Goal: Information Seeking & Learning: Find specific fact

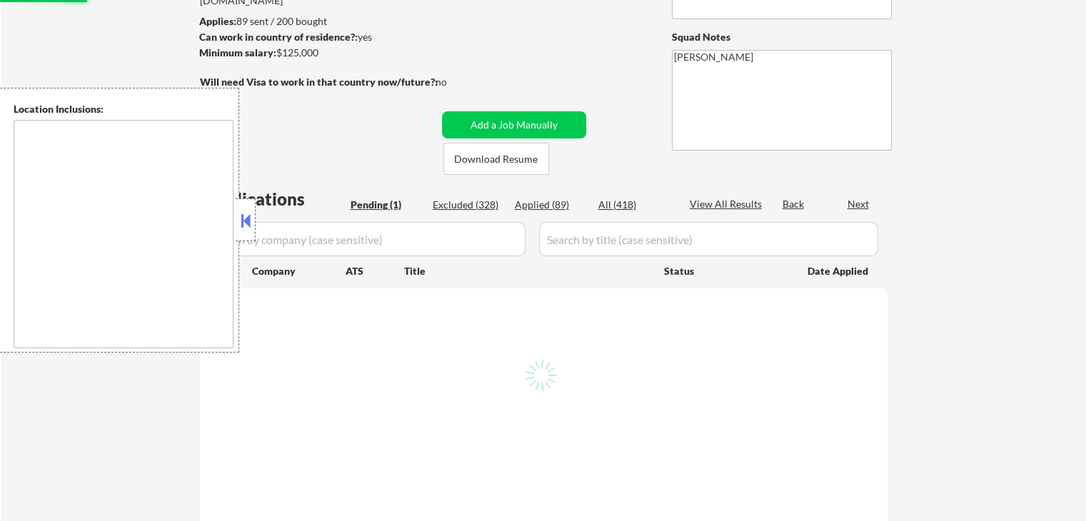
scroll to position [286, 0]
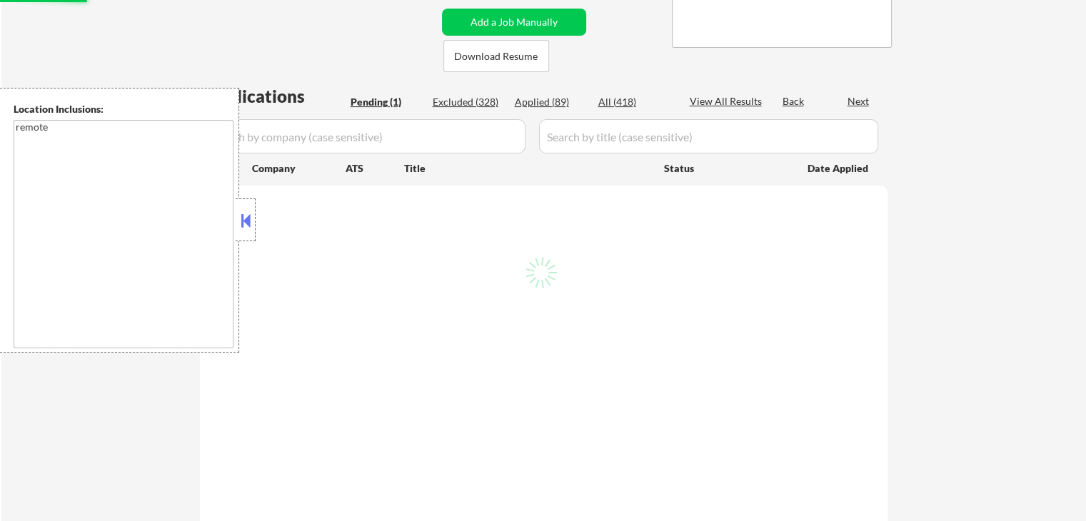
select select ""pending""
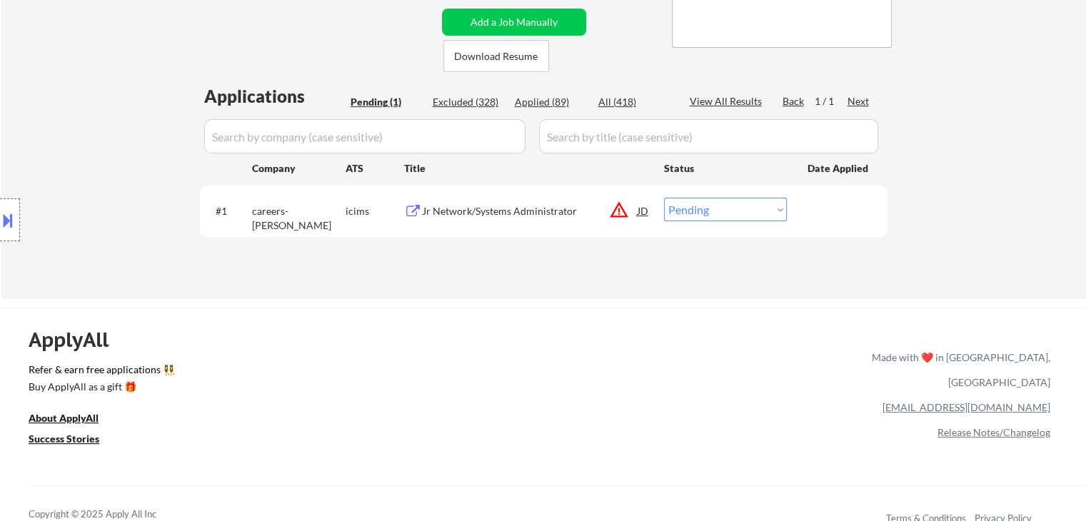
click at [123, 136] on div "Location Inclusions: remote" at bounding box center [128, 220] width 256 height 265
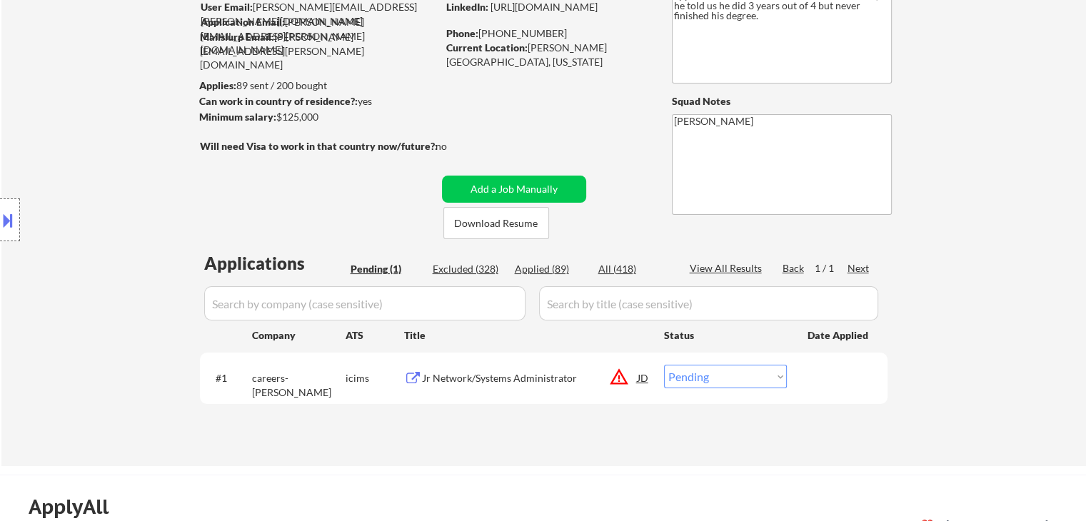
scroll to position [71, 0]
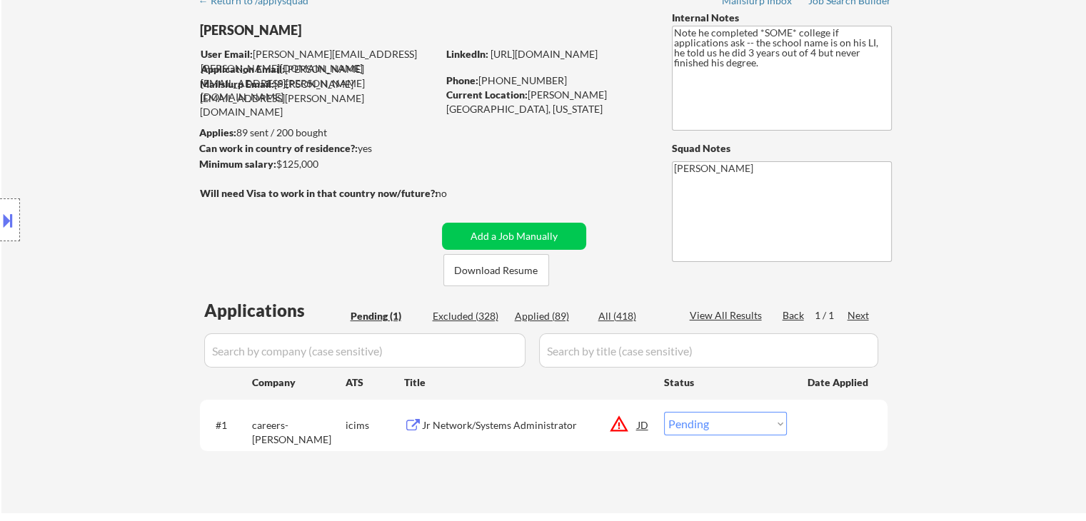
drag, startPoint x: 278, startPoint y: 164, endPoint x: 323, endPoint y: 166, distance: 44.3
click at [323, 166] on div "Minimum salary: $125,000" at bounding box center [318, 164] width 238 height 14
copy div "$125,000"
click at [78, 231] on div "Location Inclusions: remote" at bounding box center [128, 220] width 256 height 265
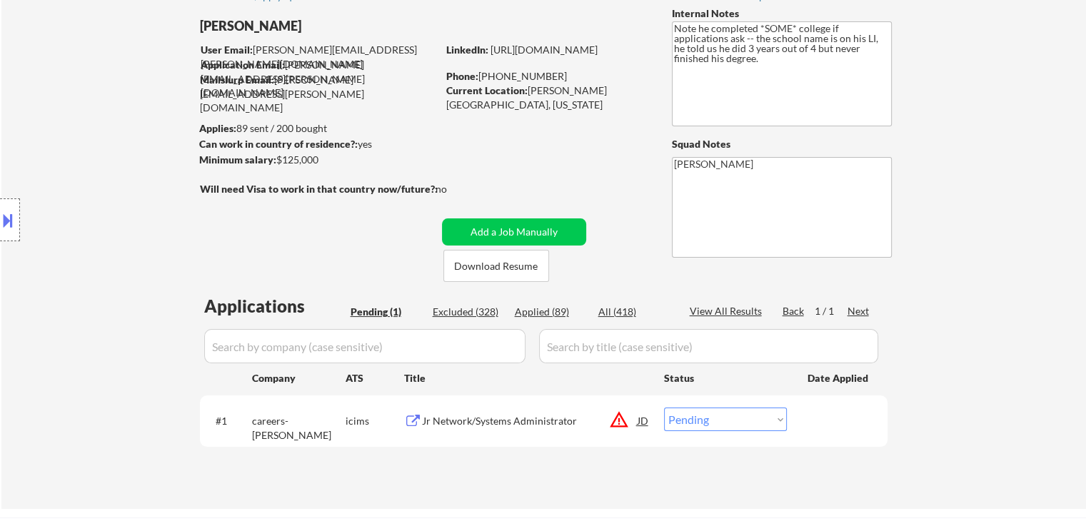
scroll to position [0, 0]
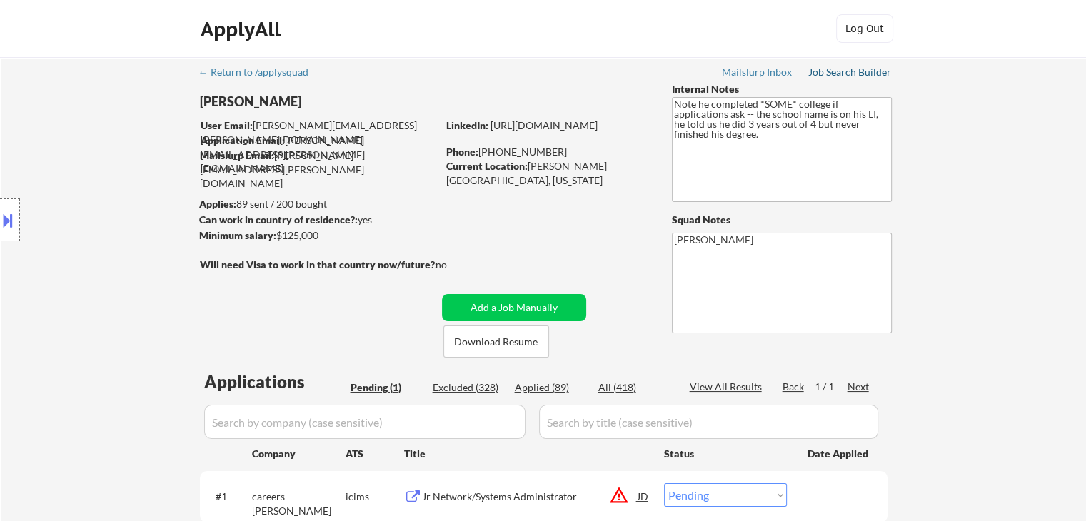
drag, startPoint x: 845, startPoint y: 72, endPoint x: 822, endPoint y: 74, distance: 22.9
click at [845, 72] on div "Job Search Builder" at bounding box center [850, 72] width 84 height 10
select select ""pending""
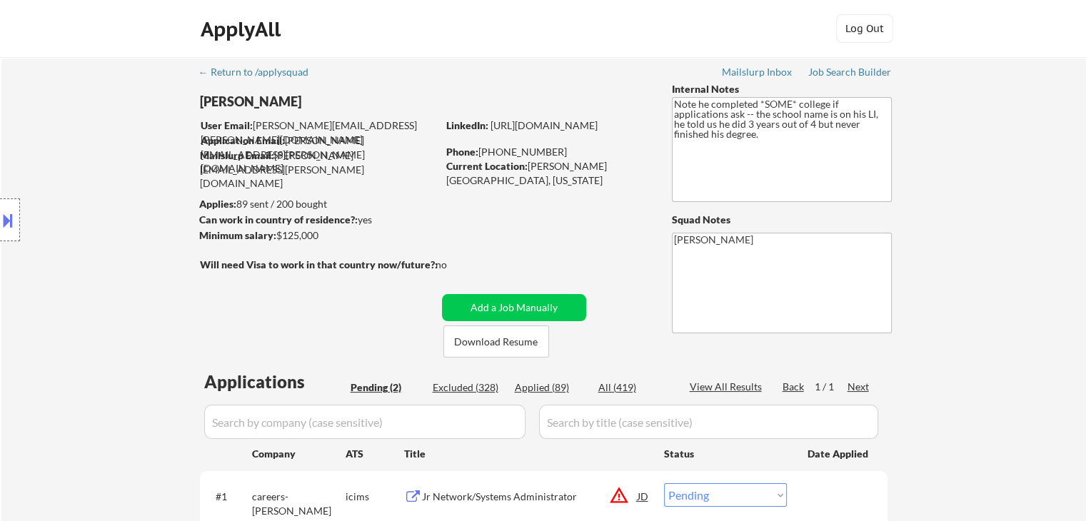
scroll to position [286, 0]
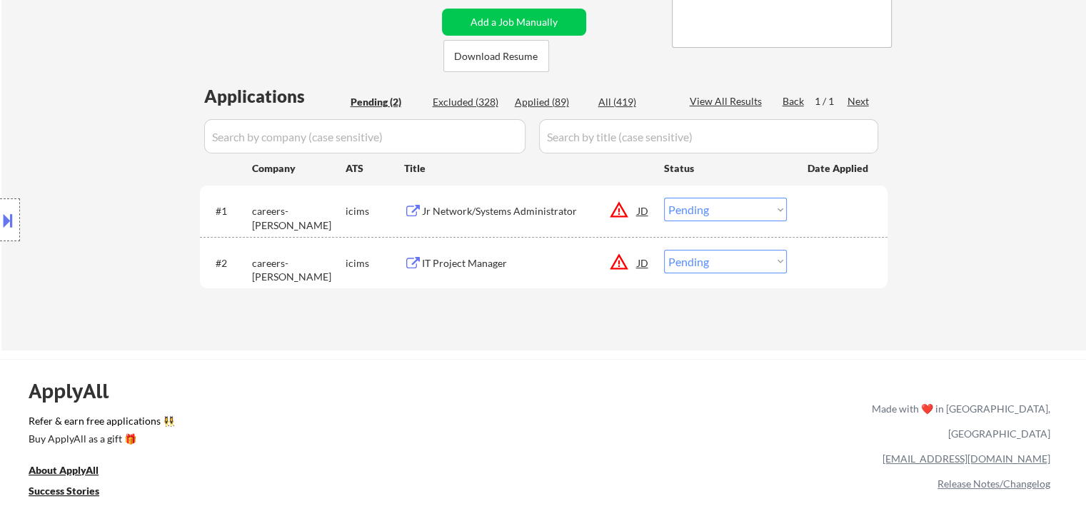
click at [459, 271] on div "IT Project Manager" at bounding box center [530, 263] width 216 height 26
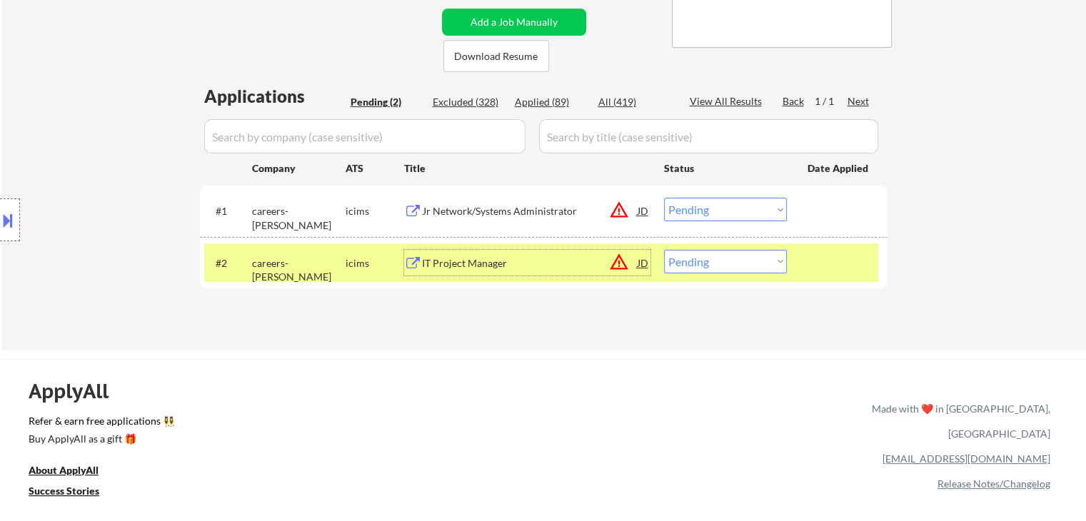
click at [101, 198] on div "Location Inclusions: remote" at bounding box center [128, 220] width 256 height 265
click at [120, 223] on div "Location Inclusions: remote" at bounding box center [128, 220] width 256 height 265
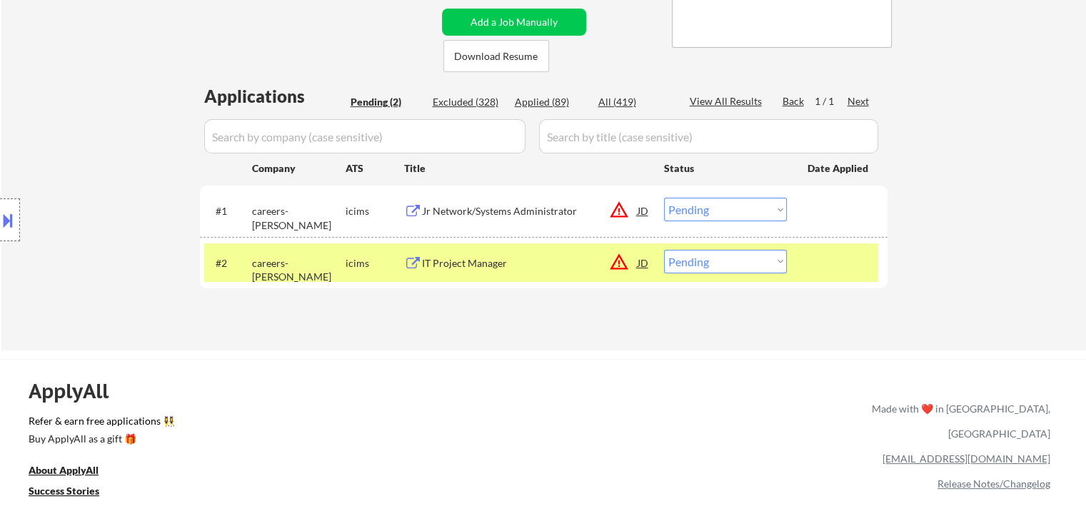
click at [120, 223] on div "Location Inclusions: remote" at bounding box center [128, 220] width 256 height 265
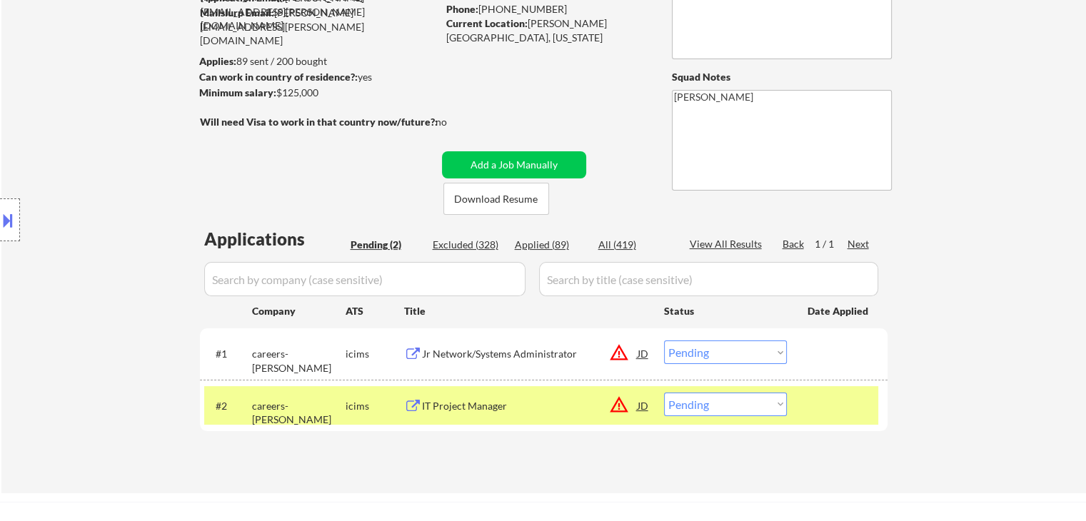
click at [120, 223] on div "Location Inclusions: remote" at bounding box center [128, 220] width 256 height 265
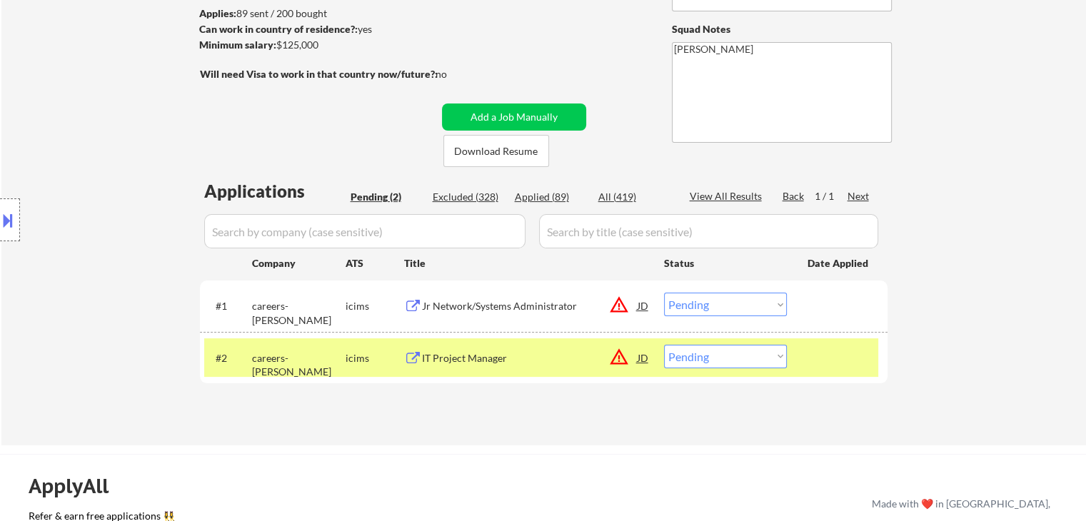
scroll to position [214, 0]
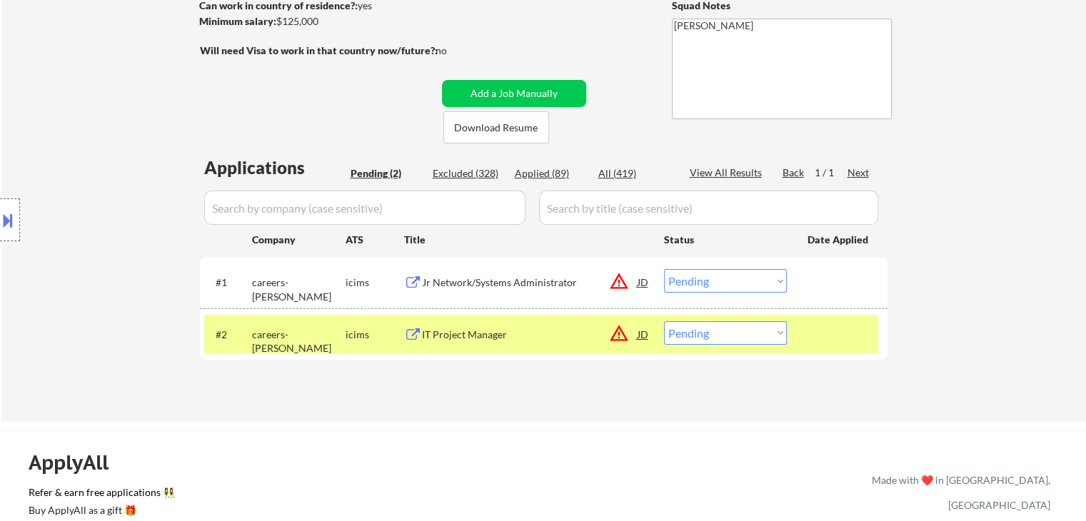
click at [109, 197] on div "Location Inclusions: remote" at bounding box center [128, 220] width 256 height 265
click at [149, 216] on div "Location Inclusions: remote" at bounding box center [128, 220] width 256 height 265
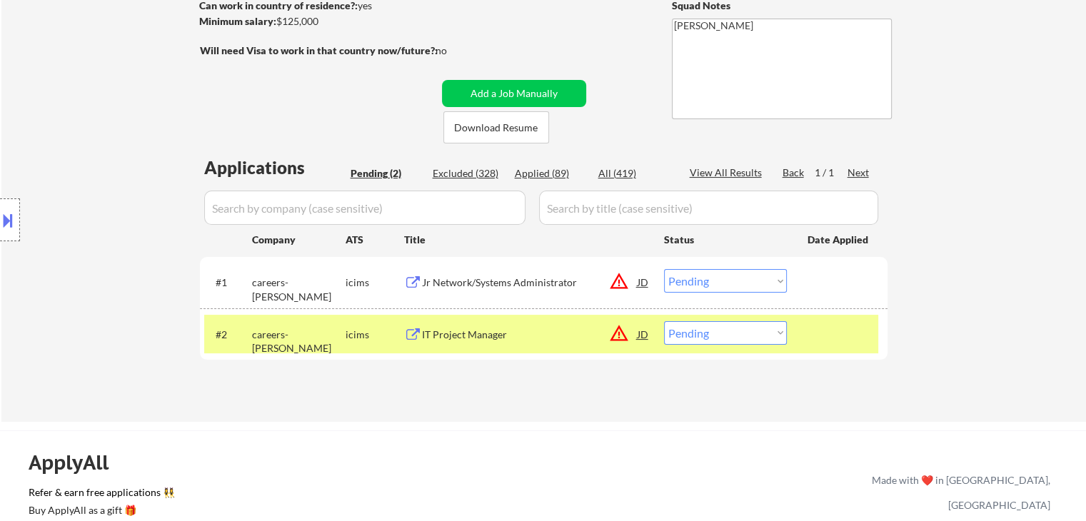
scroll to position [0, 0]
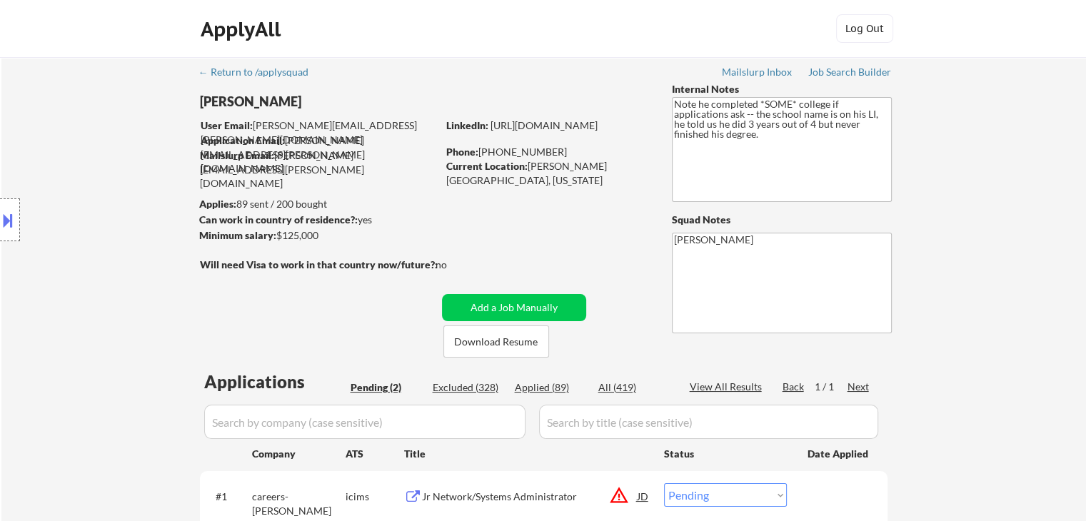
click at [149, 216] on div "Location Inclusions: remote" at bounding box center [128, 220] width 256 height 265
click at [152, 223] on div "Location Inclusions: remote" at bounding box center [128, 220] width 256 height 265
click at [151, 223] on div "Location Inclusions: remote" at bounding box center [128, 220] width 256 height 265
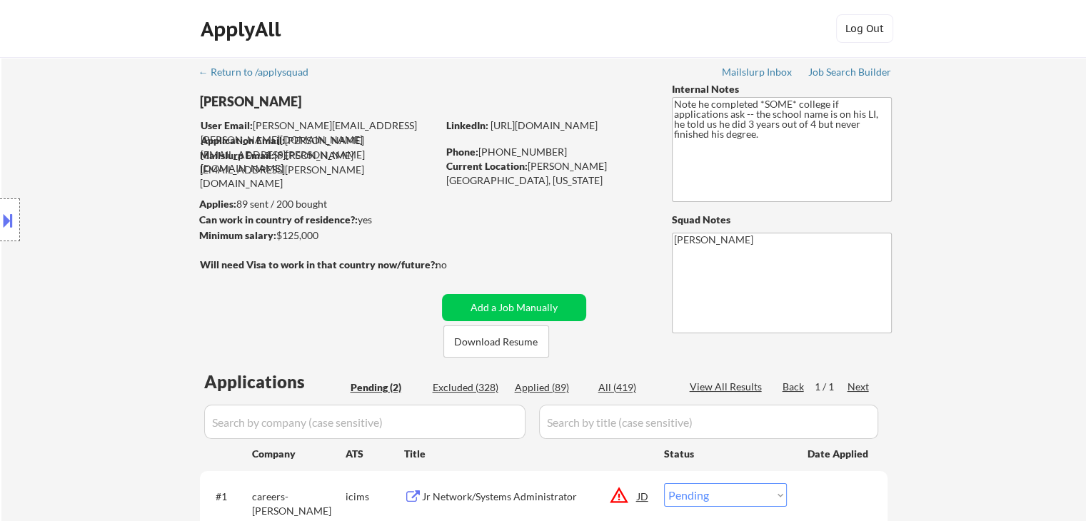
click at [151, 223] on div "Location Inclusions: remote" at bounding box center [128, 220] width 256 height 265
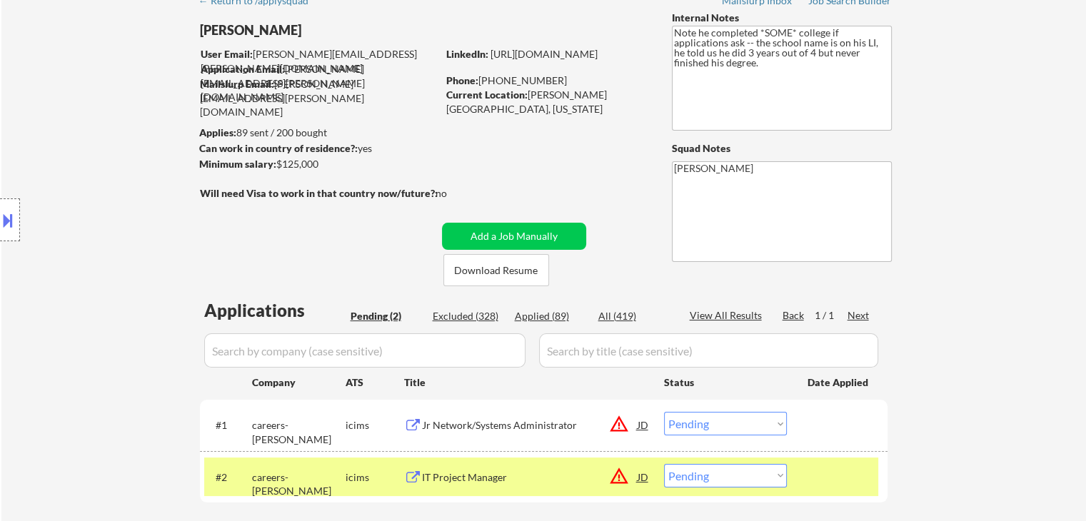
click at [151, 223] on div "Location Inclusions: remote" at bounding box center [128, 220] width 256 height 265
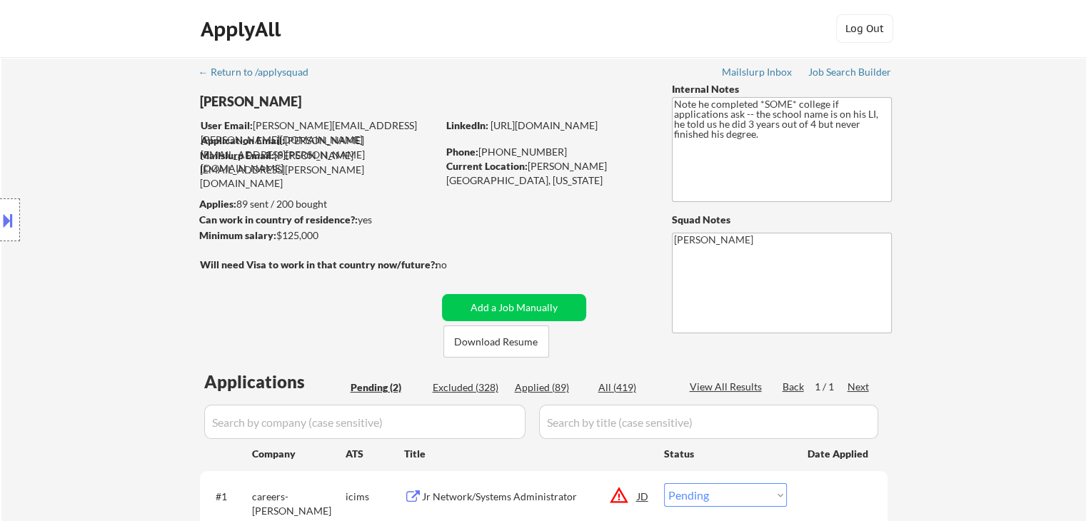
click at [109, 224] on div "Location Inclusions: remote" at bounding box center [128, 220] width 256 height 265
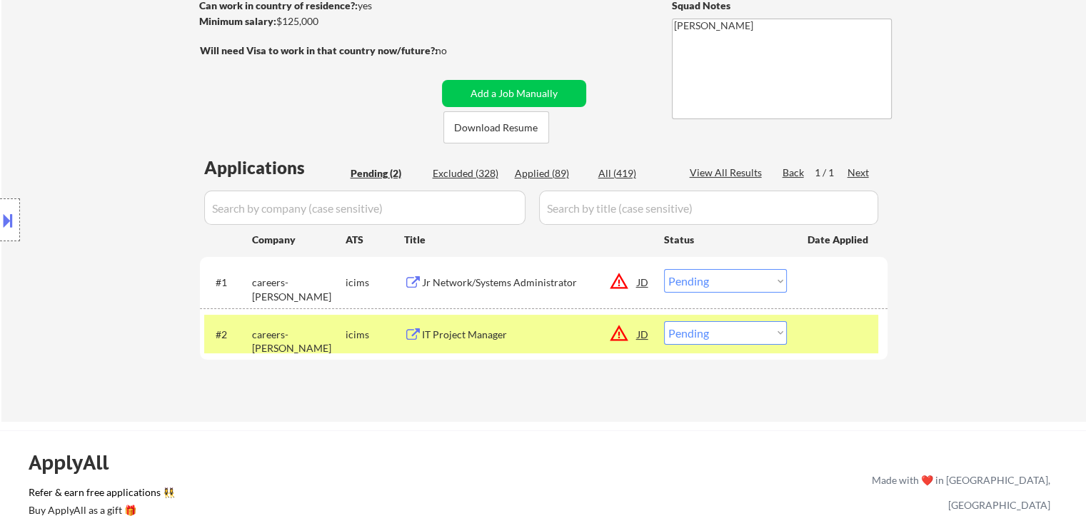
click at [109, 224] on div "Location Inclusions: remote" at bounding box center [128, 220] width 256 height 265
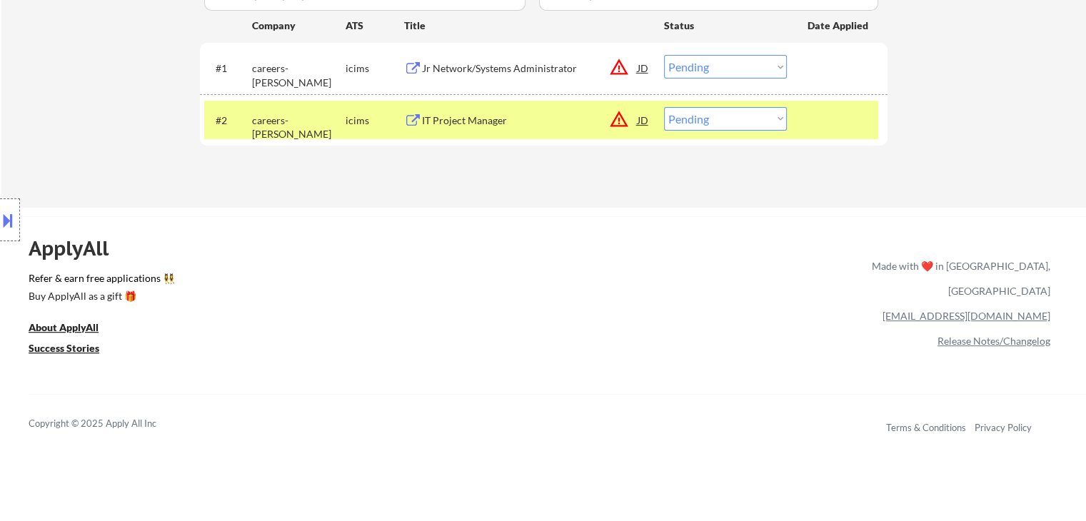
click at [109, 224] on div "Location Inclusions: remote" at bounding box center [128, 220] width 256 height 265
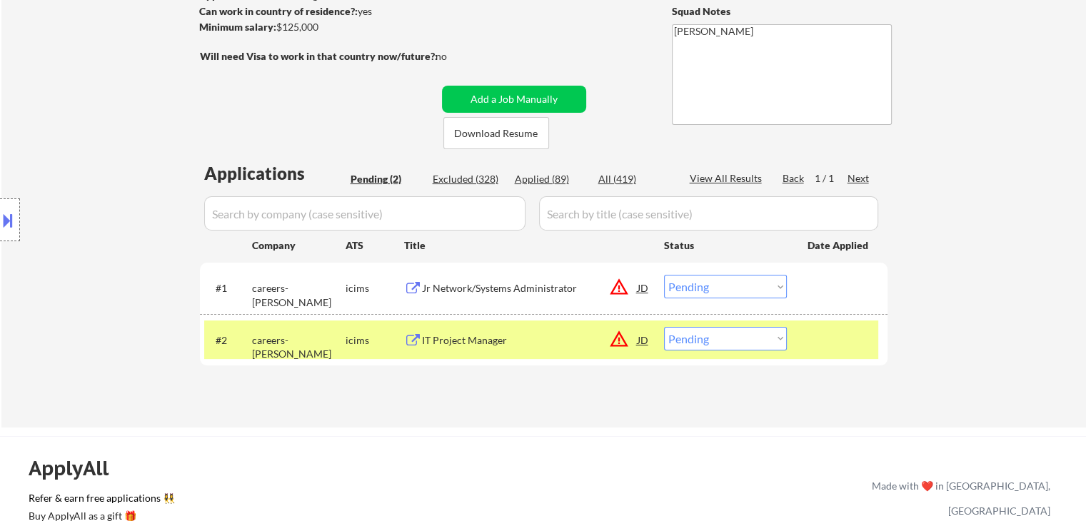
scroll to position [71, 0]
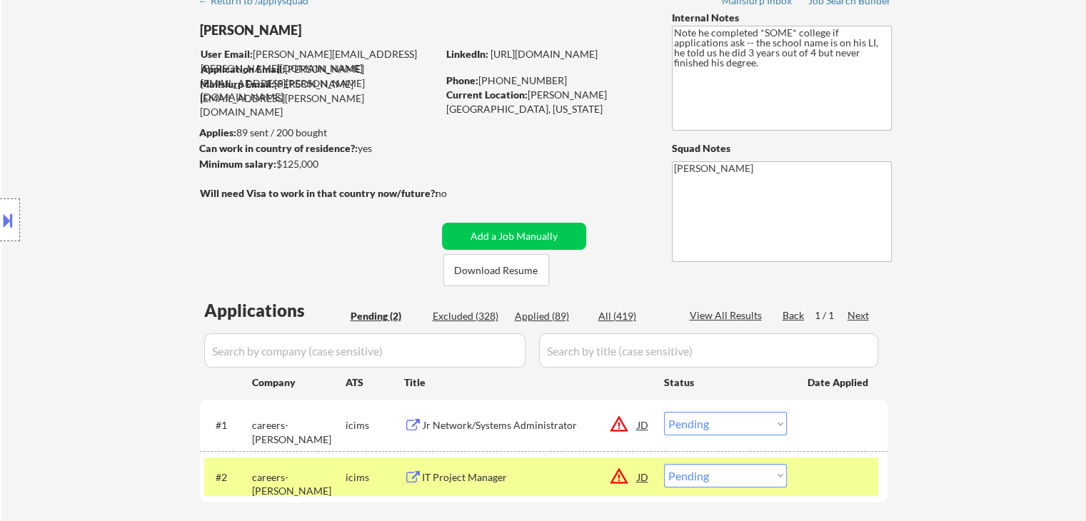
click at [114, 227] on div "Location Inclusions: remote" at bounding box center [128, 220] width 256 height 265
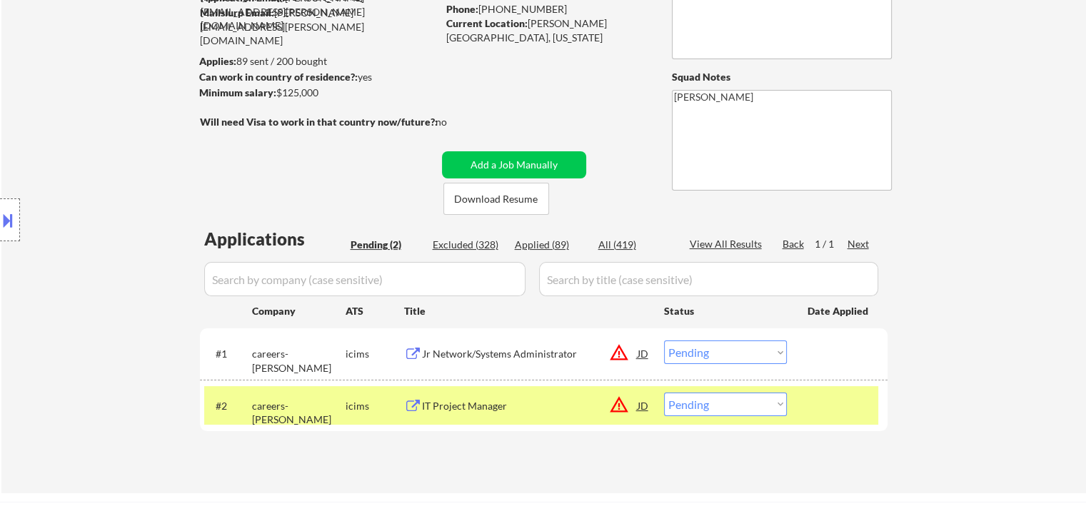
click at [114, 227] on div "Location Inclusions: remote" at bounding box center [128, 220] width 256 height 265
drag, startPoint x: 114, startPoint y: 227, endPoint x: 114, endPoint y: 244, distance: 17.2
click at [114, 244] on div "Location Inclusions: remote" at bounding box center [128, 220] width 256 height 265
click at [115, 245] on div "Location Inclusions: remote" at bounding box center [128, 220] width 256 height 265
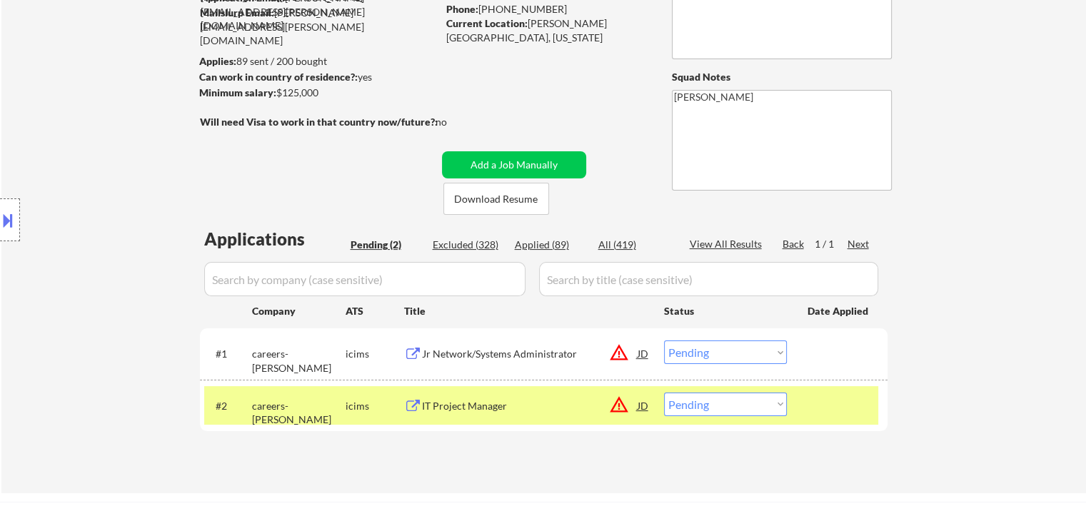
click at [115, 245] on div "Location Inclusions: remote" at bounding box center [128, 220] width 256 height 265
click at [116, 246] on div "Location Inclusions: remote" at bounding box center [128, 220] width 256 height 265
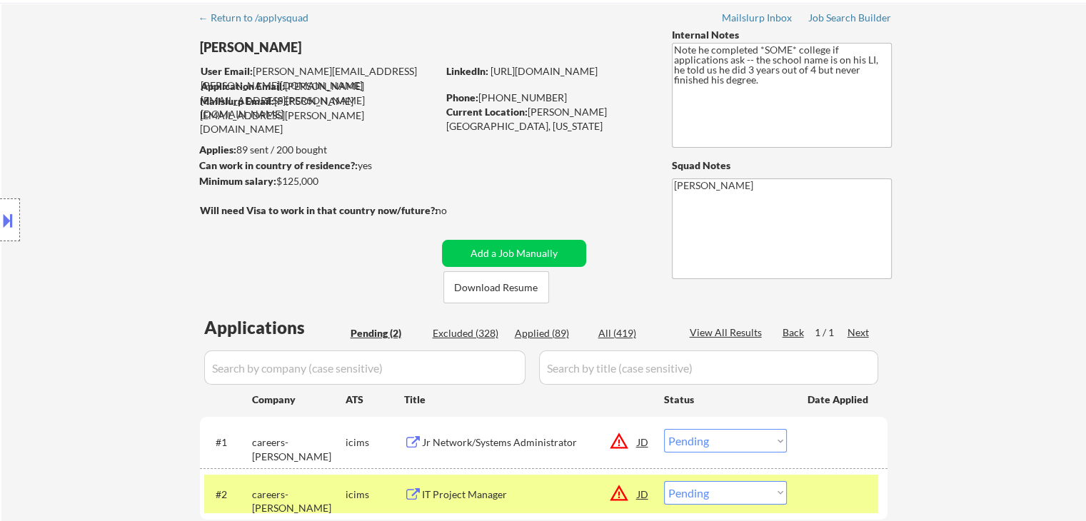
scroll to position [0, 0]
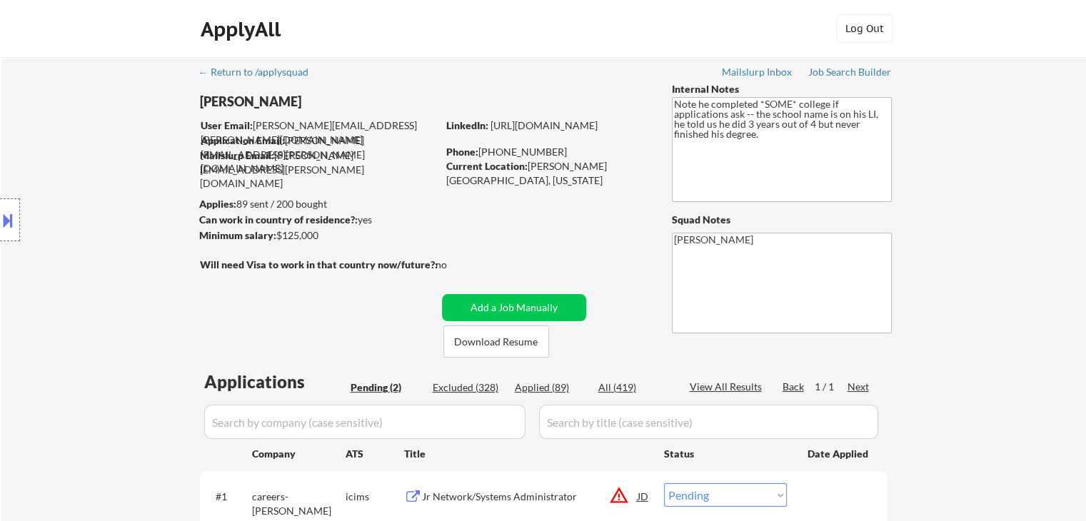
click at [116, 246] on div "Location Inclusions: remote" at bounding box center [128, 220] width 256 height 265
click at [116, 247] on div "Location Inclusions: remote" at bounding box center [128, 220] width 256 height 265
click at [151, 183] on div "Location Inclusions: remote" at bounding box center [128, 220] width 256 height 265
click at [123, 172] on div "Location Inclusions: remote" at bounding box center [128, 220] width 256 height 265
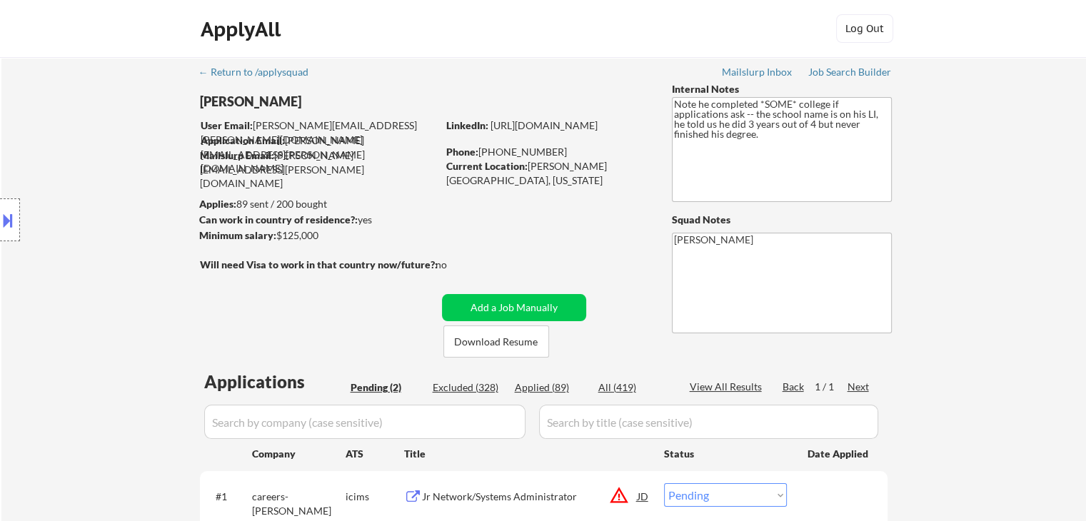
click at [123, 172] on div "Location Inclusions: remote" at bounding box center [128, 220] width 256 height 265
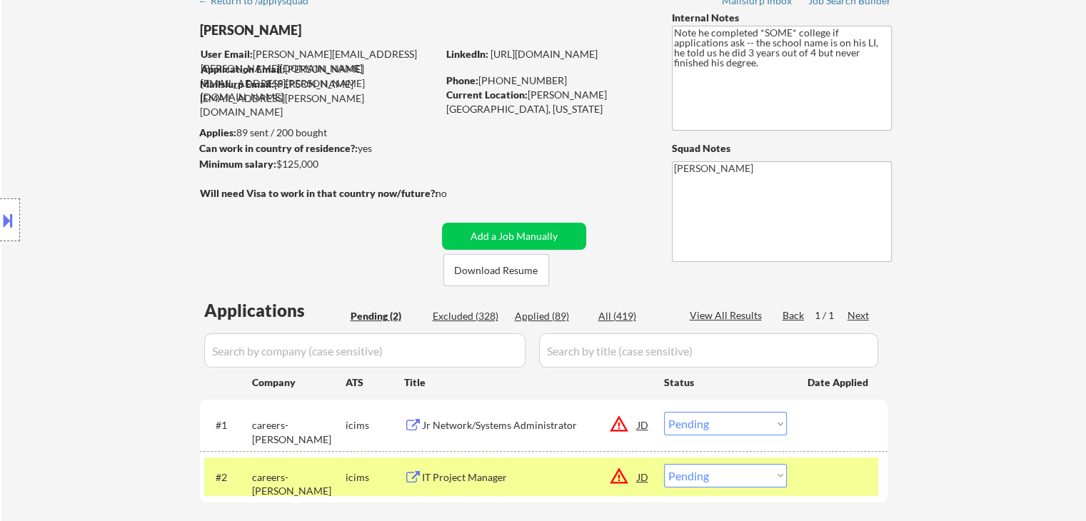
click at [121, 172] on div "Location Inclusions: remote" at bounding box center [128, 220] width 256 height 265
click at [121, 173] on div "Location Inclusions: remote" at bounding box center [128, 220] width 256 height 265
click at [121, 174] on div "Location Inclusions: remote" at bounding box center [128, 220] width 256 height 265
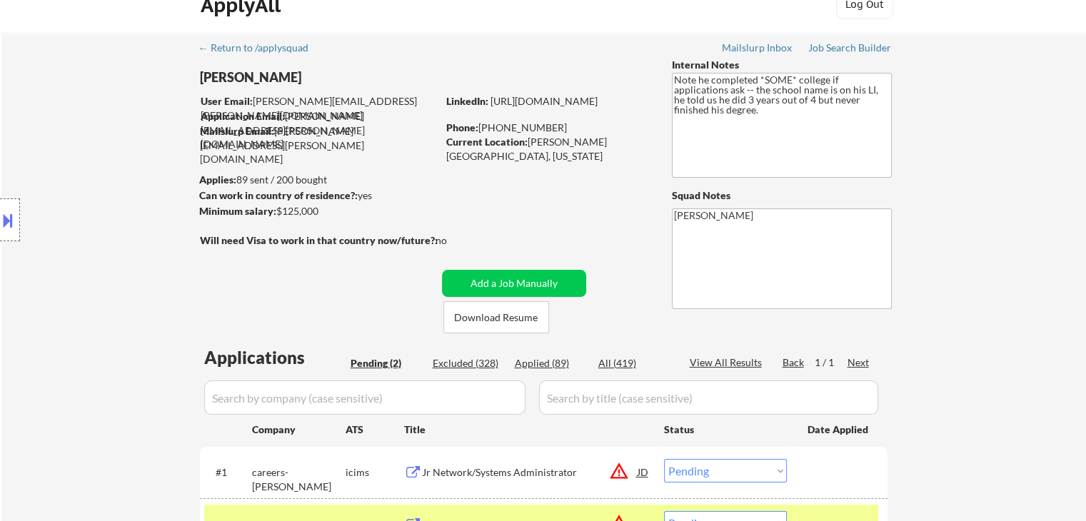
scroll to position [0, 0]
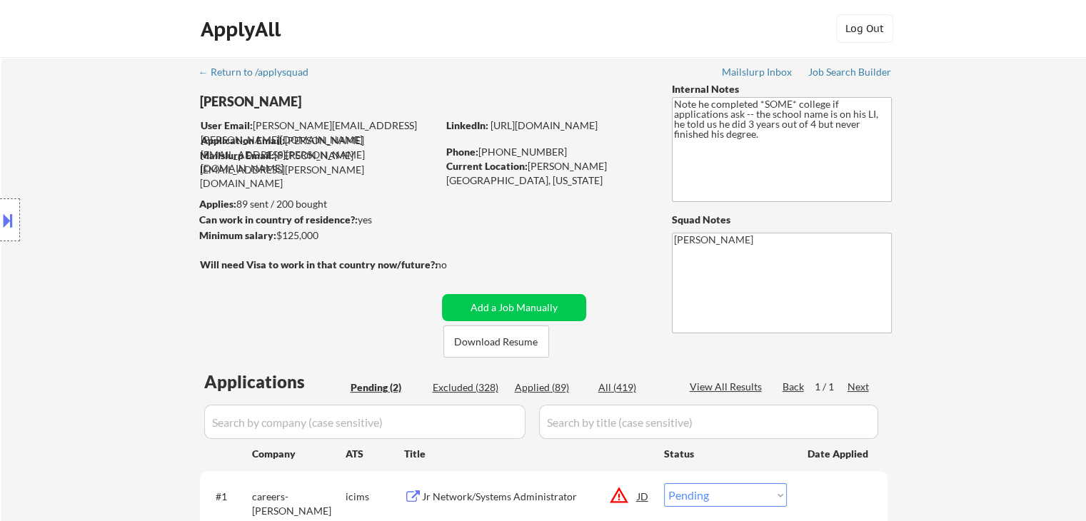
click at [119, 176] on div "Location Inclusions: remote" at bounding box center [128, 220] width 256 height 265
click at [116, 176] on div "Location Inclusions: remote" at bounding box center [128, 220] width 256 height 265
click at [127, 178] on div "Location Inclusions: remote" at bounding box center [128, 220] width 256 height 265
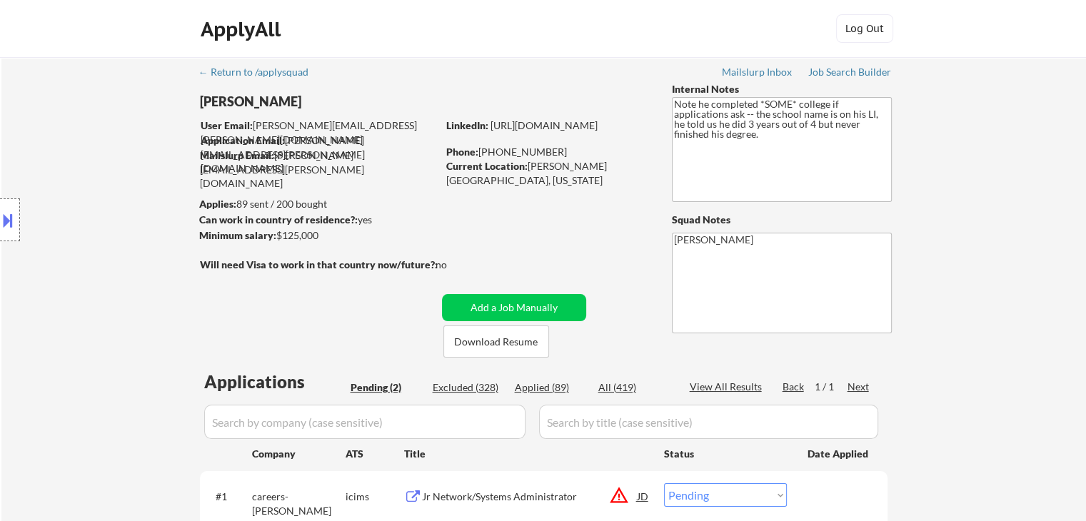
click at [127, 178] on div "Location Inclusions: remote" at bounding box center [128, 220] width 256 height 265
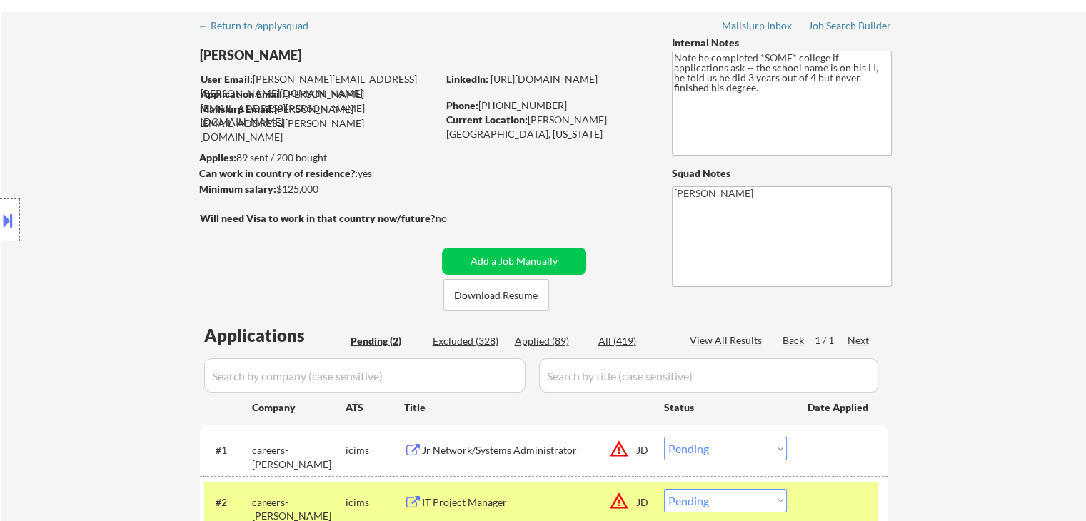
scroll to position [71, 0]
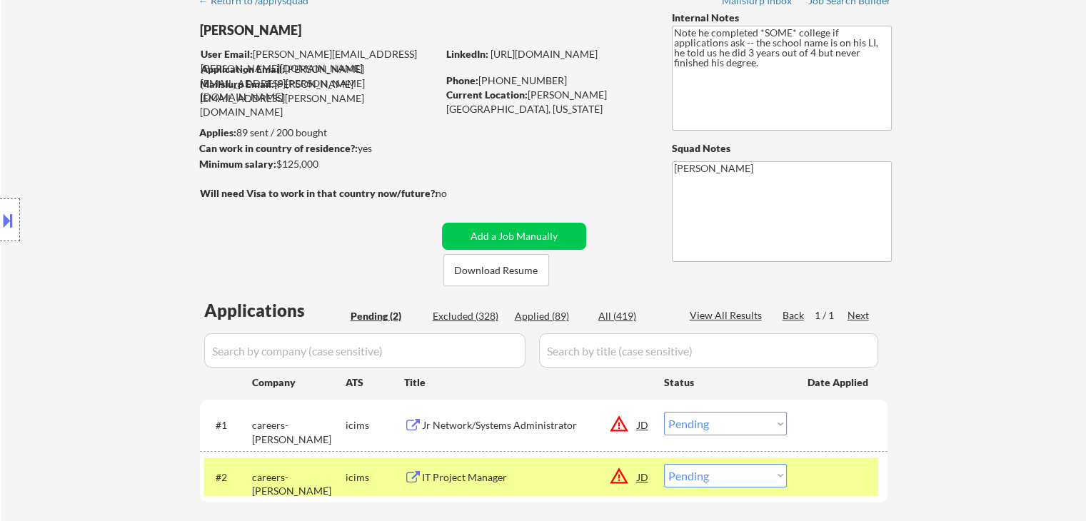
click at [146, 203] on div "Location Inclusions: remote" at bounding box center [128, 220] width 256 height 265
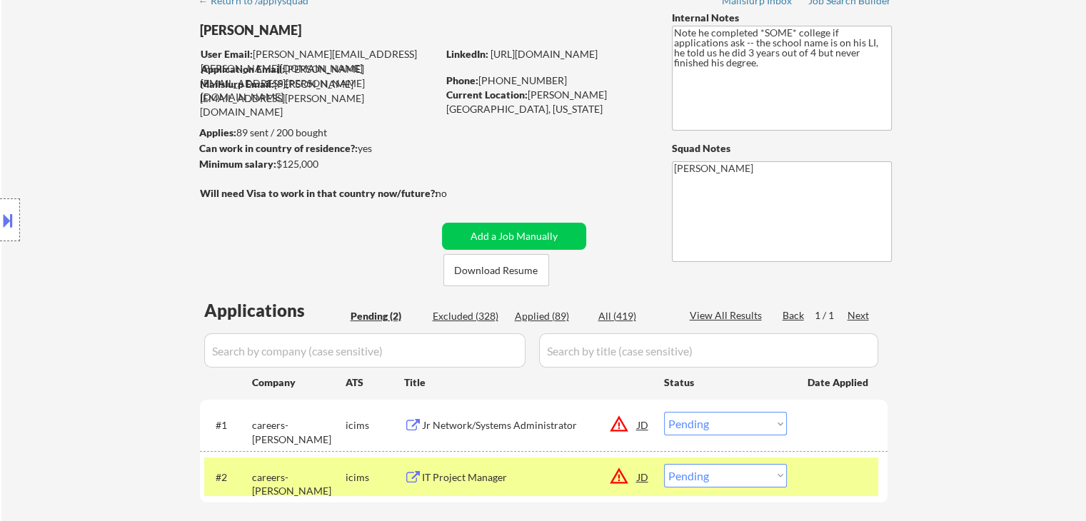
click at [146, 203] on div "Location Inclusions: remote" at bounding box center [128, 220] width 256 height 265
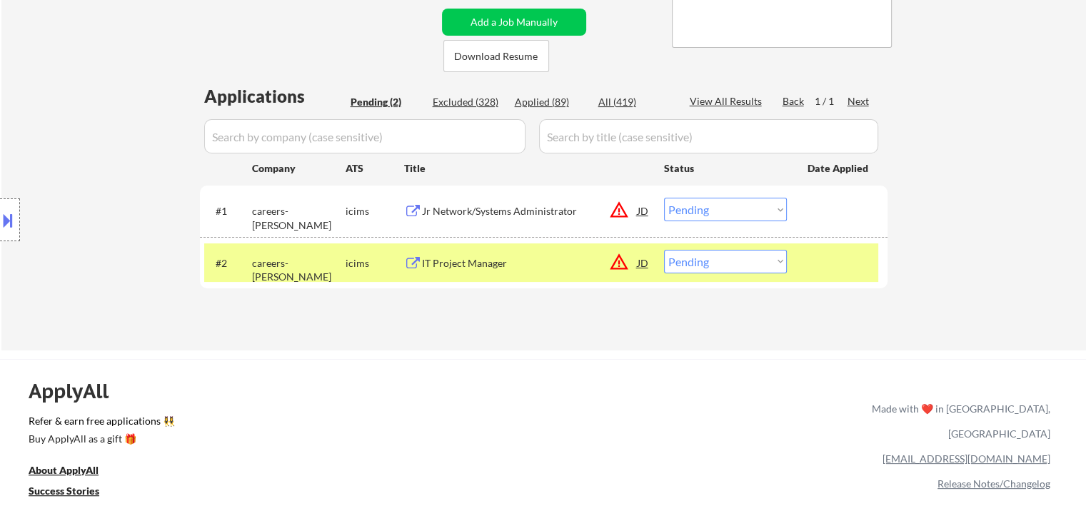
click at [140, 182] on div "Location Inclusions: remote" at bounding box center [128, 220] width 256 height 265
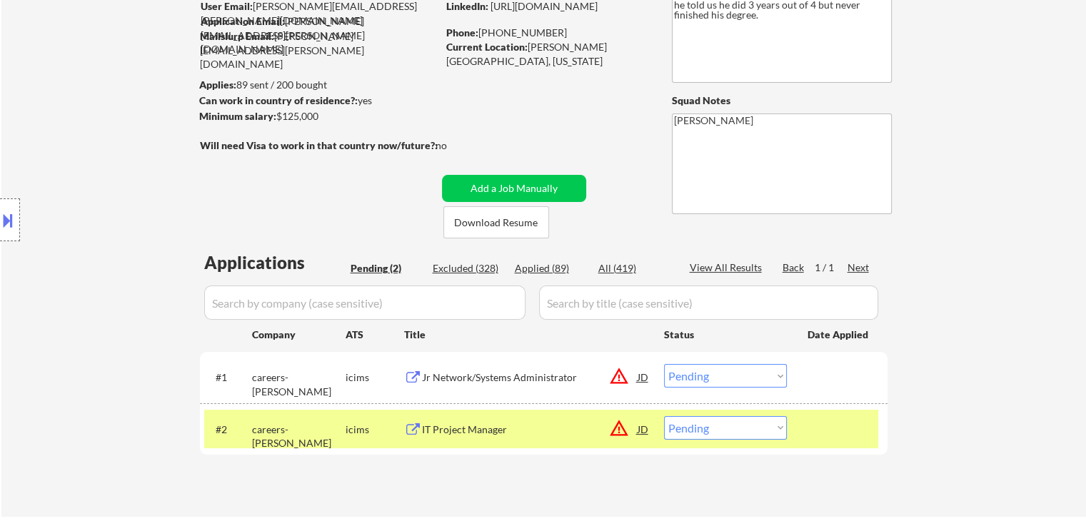
scroll to position [71, 0]
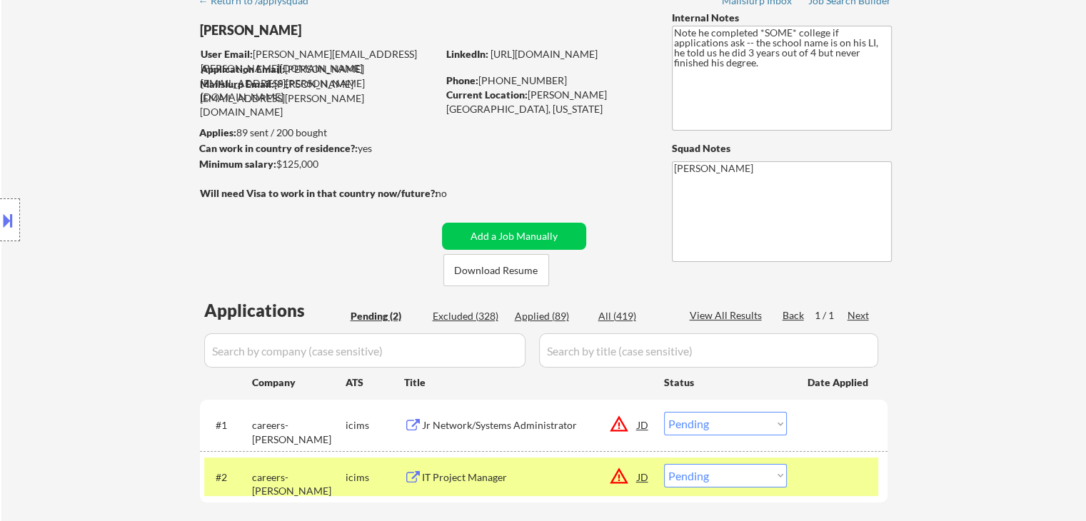
click at [140, 183] on div "Location Inclusions: remote" at bounding box center [128, 220] width 256 height 265
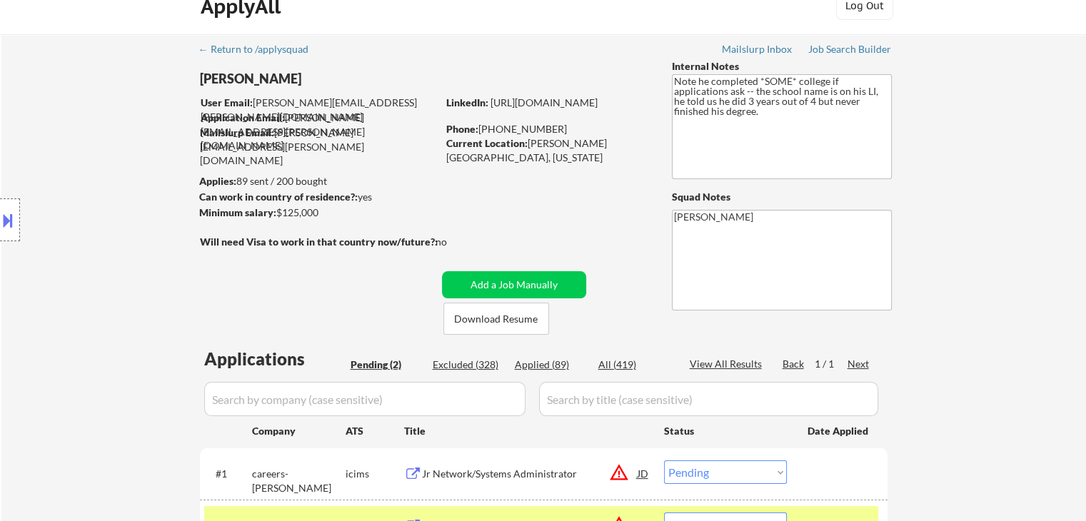
scroll to position [0, 0]
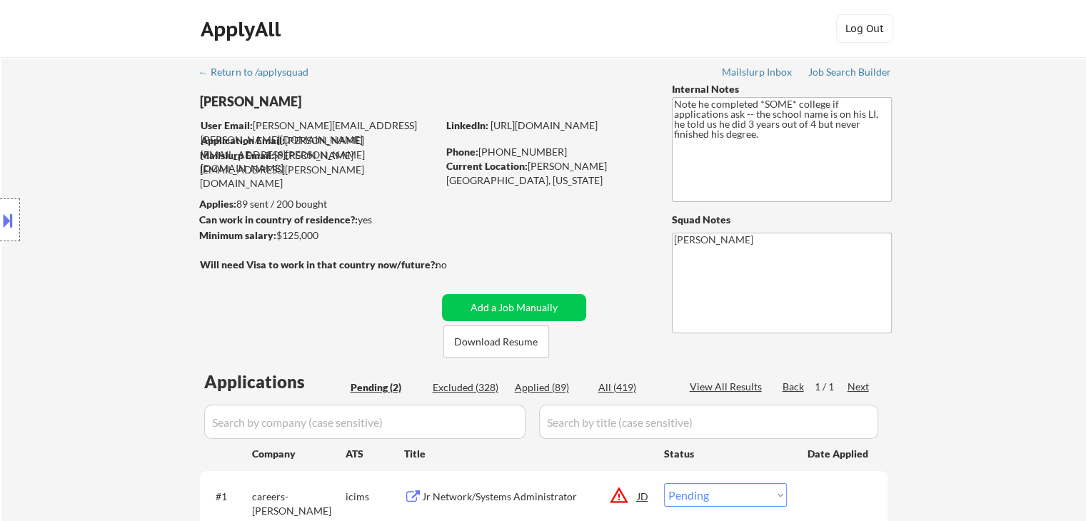
click at [140, 184] on div "Location Inclusions: remote" at bounding box center [128, 220] width 256 height 265
click at [140, 185] on div "Location Inclusions: remote" at bounding box center [128, 220] width 256 height 265
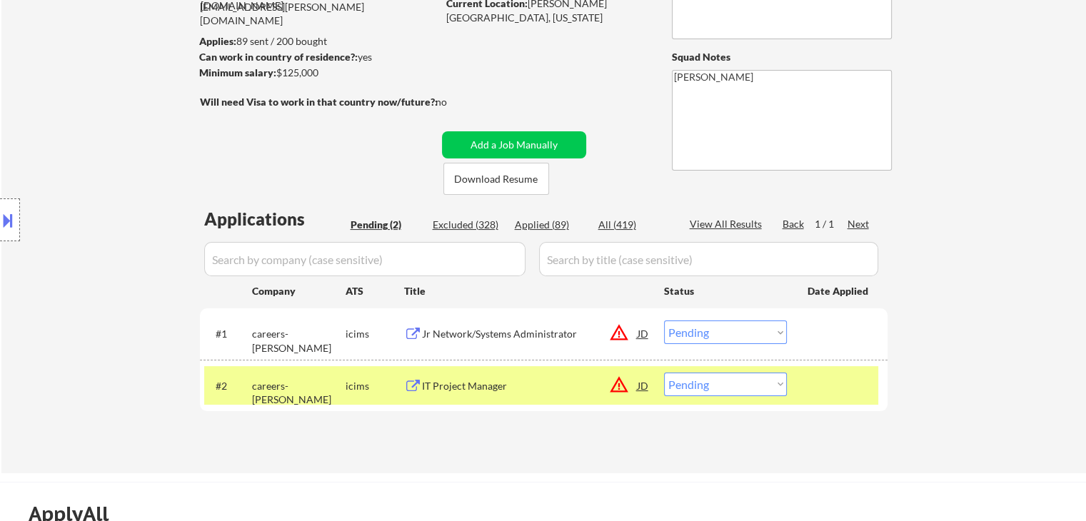
scroll to position [214, 0]
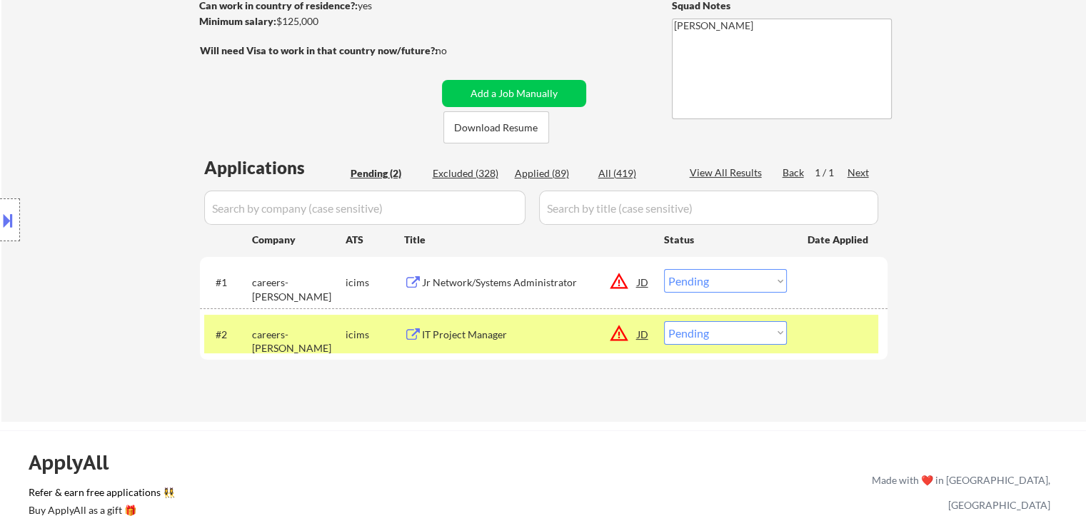
click at [77, 220] on div "Location Inclusions: remote" at bounding box center [128, 220] width 256 height 265
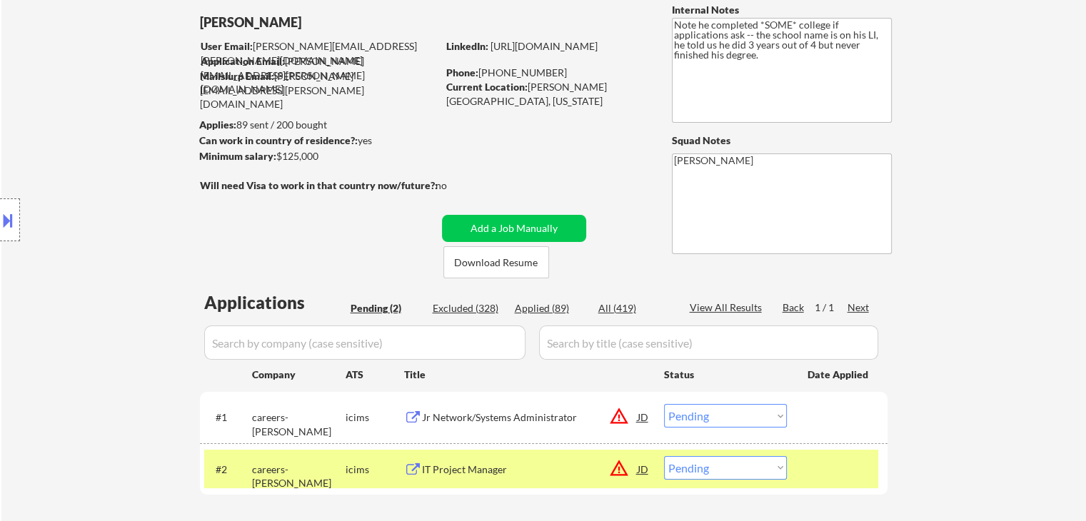
scroll to position [0, 0]
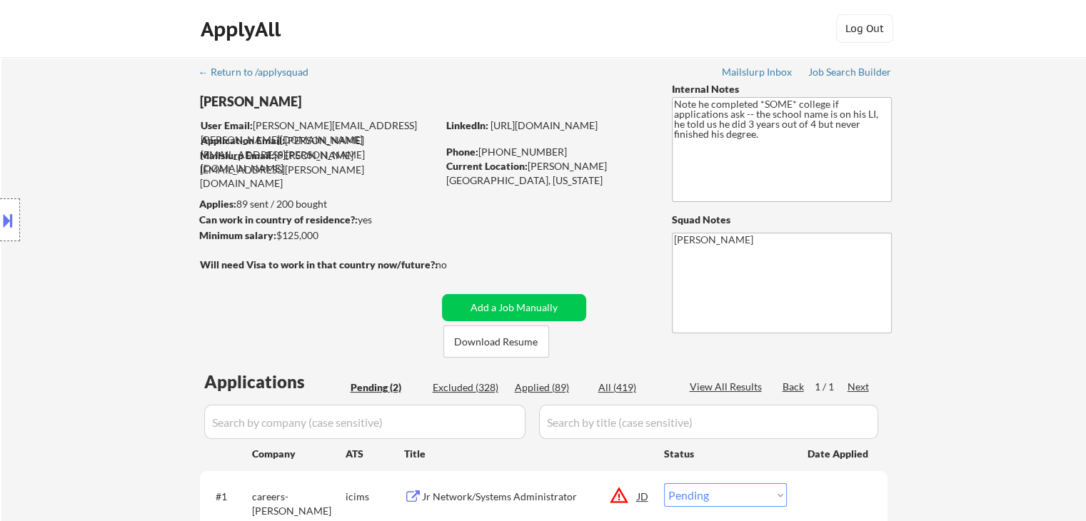
click at [77, 220] on div "Location Inclusions: remote" at bounding box center [128, 220] width 256 height 265
click at [77, 221] on div "Location Inclusions: remote" at bounding box center [128, 220] width 256 height 265
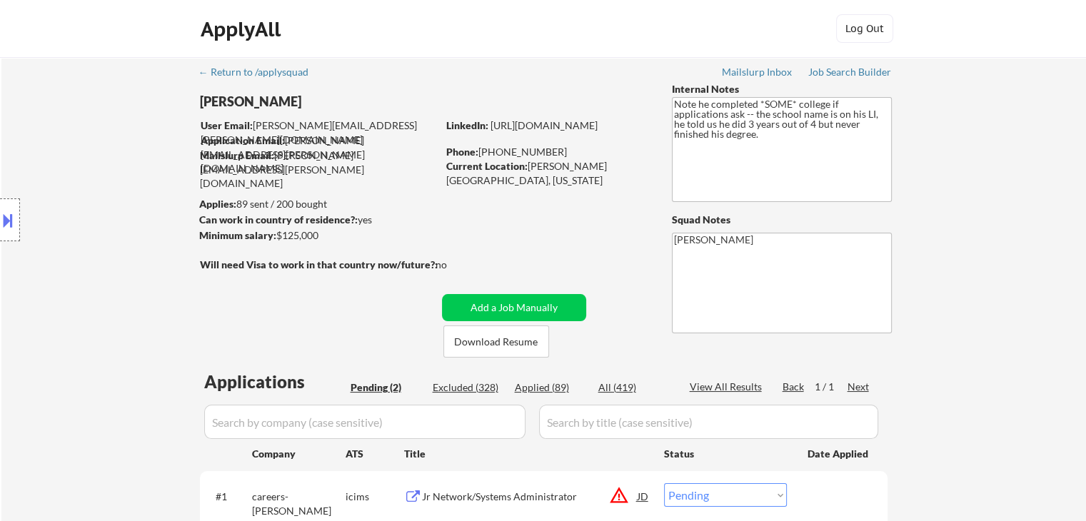
click at [77, 221] on div "Location Inclusions: remote" at bounding box center [128, 220] width 256 height 265
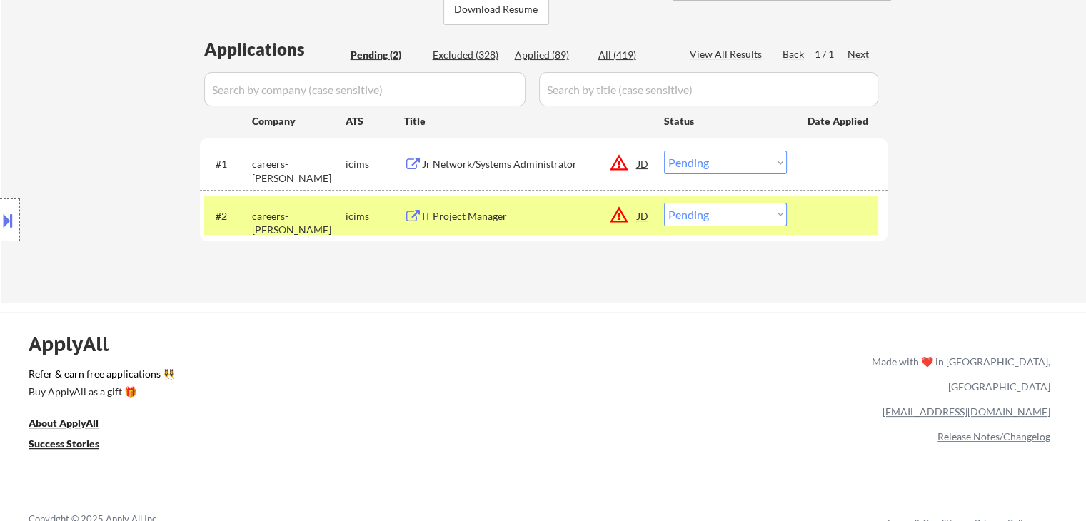
scroll to position [357, 0]
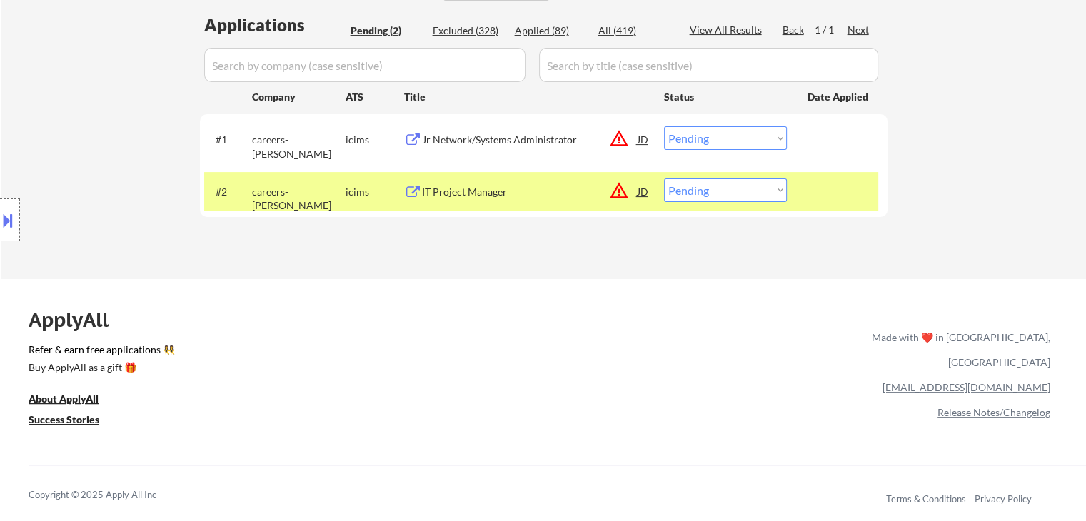
click at [79, 225] on div "Location Inclusions: remote" at bounding box center [128, 220] width 256 height 265
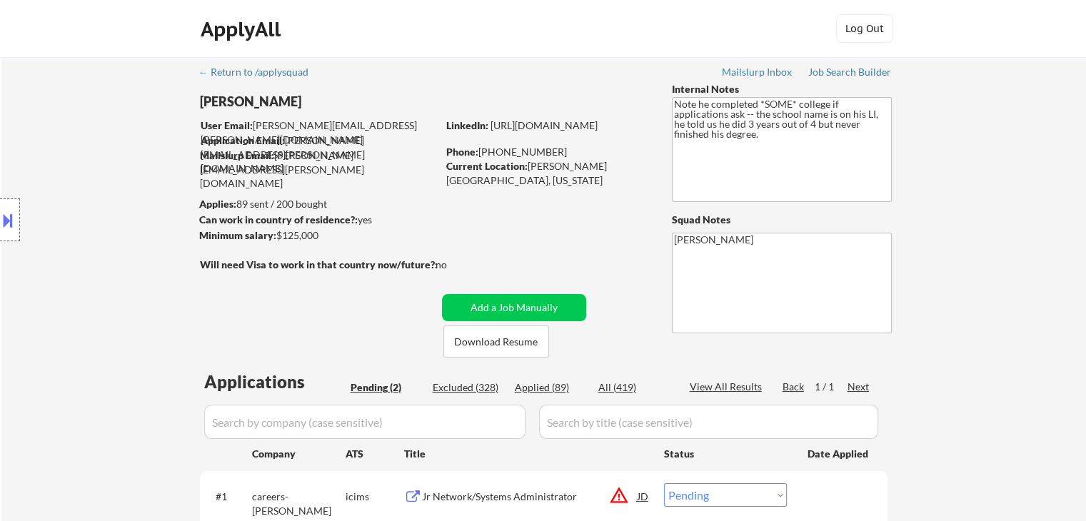
click at [81, 226] on div "Location Inclusions: remote" at bounding box center [128, 220] width 256 height 265
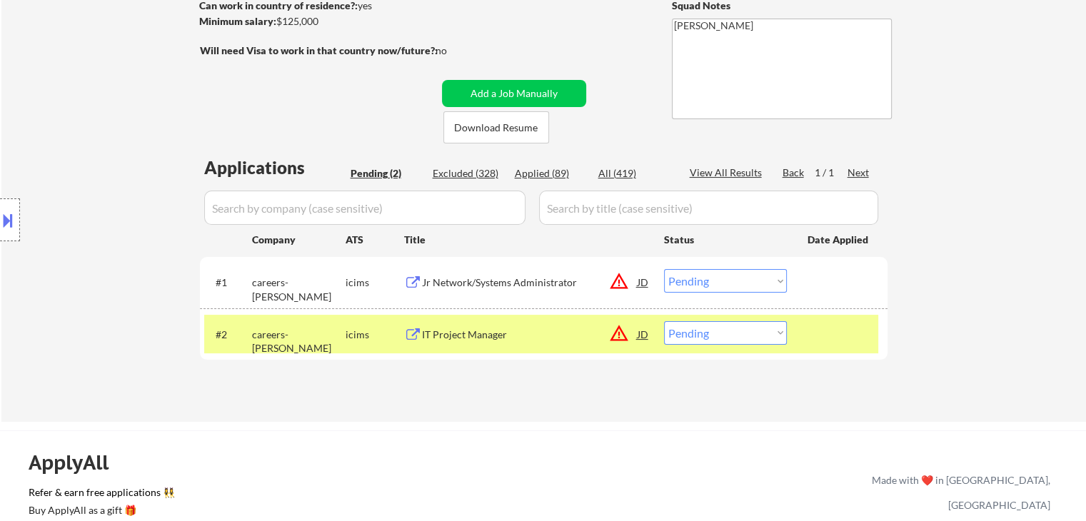
click at [81, 226] on div "Location Inclusions: remote" at bounding box center [128, 220] width 256 height 265
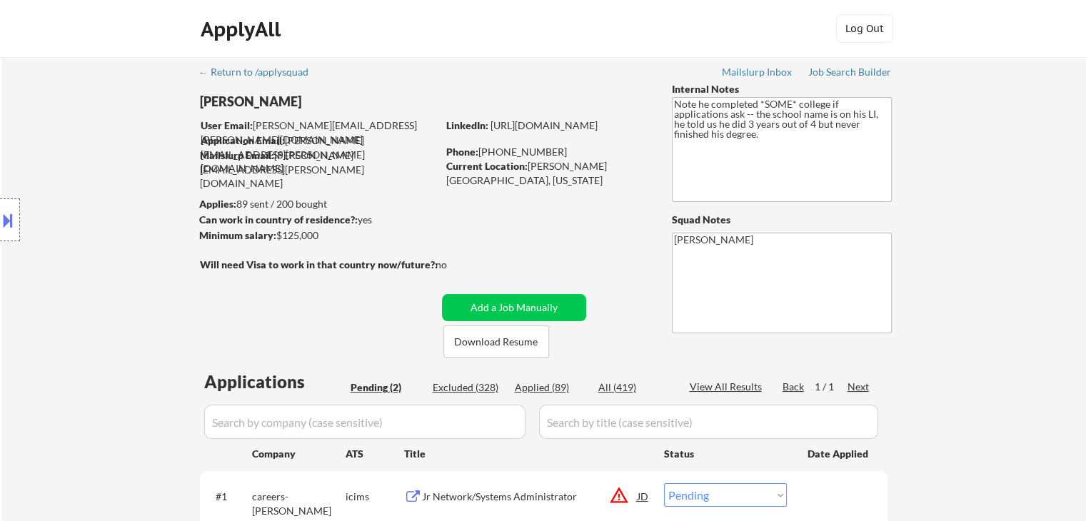
click at [97, 225] on div "Location Inclusions: remote" at bounding box center [128, 220] width 256 height 265
drag, startPoint x: 197, startPoint y: 192, endPoint x: 425, endPoint y: 210, distance: 228.5
click at [373, 198] on body "← Return to /applysquad Mailslurp Inbox Job Search Builder [PERSON_NAME] User E…" at bounding box center [543, 260] width 1086 height 521
click at [460, 211] on div "← Return to /applysquad Mailslurp Inbox Job Search Builder [PERSON_NAME] User E…" at bounding box center [544, 341] width 713 height 568
click at [91, 240] on div "Location Inclusions: remote" at bounding box center [128, 220] width 256 height 265
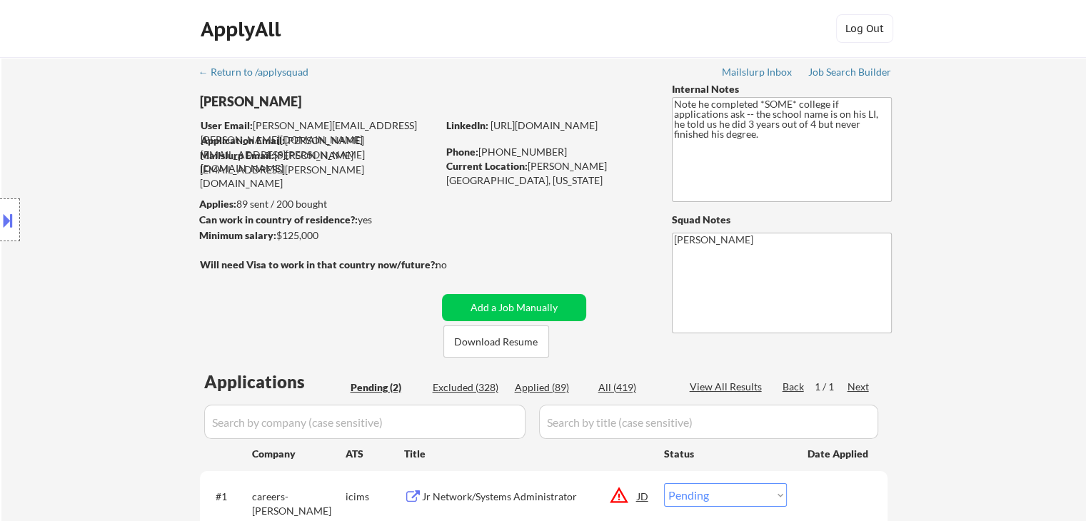
click at [85, 240] on div "Location Inclusions: remote" at bounding box center [128, 220] width 256 height 265
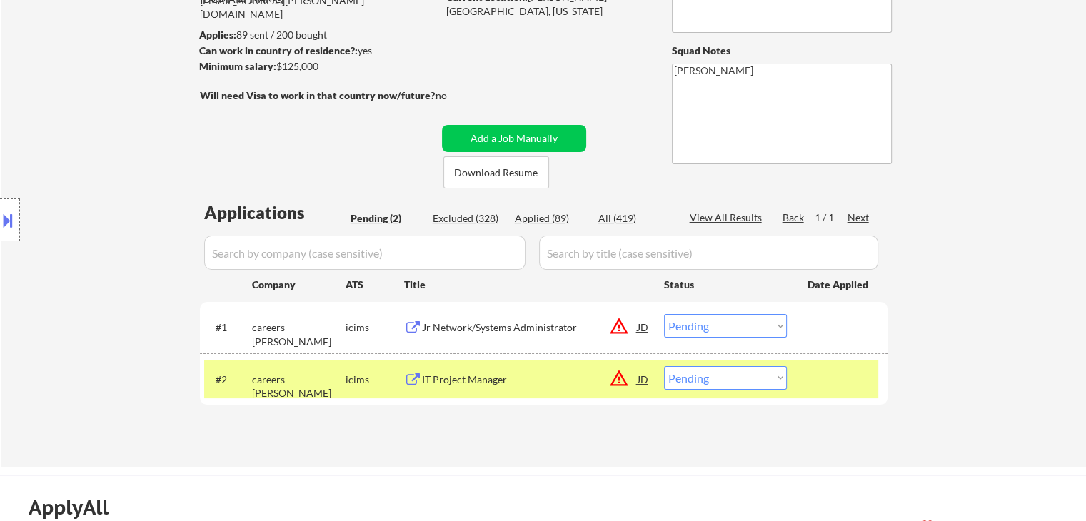
scroll to position [214, 0]
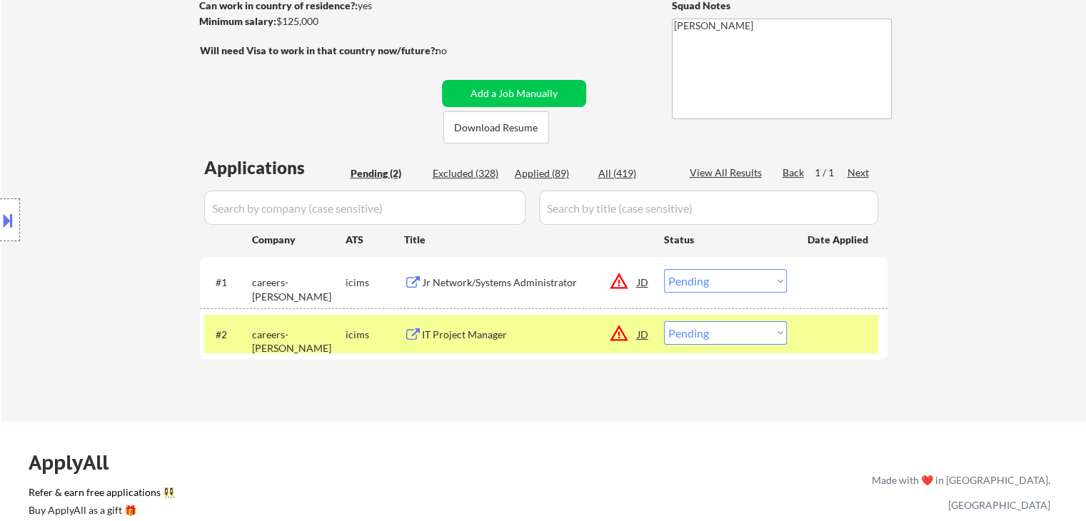
click at [84, 241] on div "Location Inclusions: remote" at bounding box center [128, 220] width 256 height 265
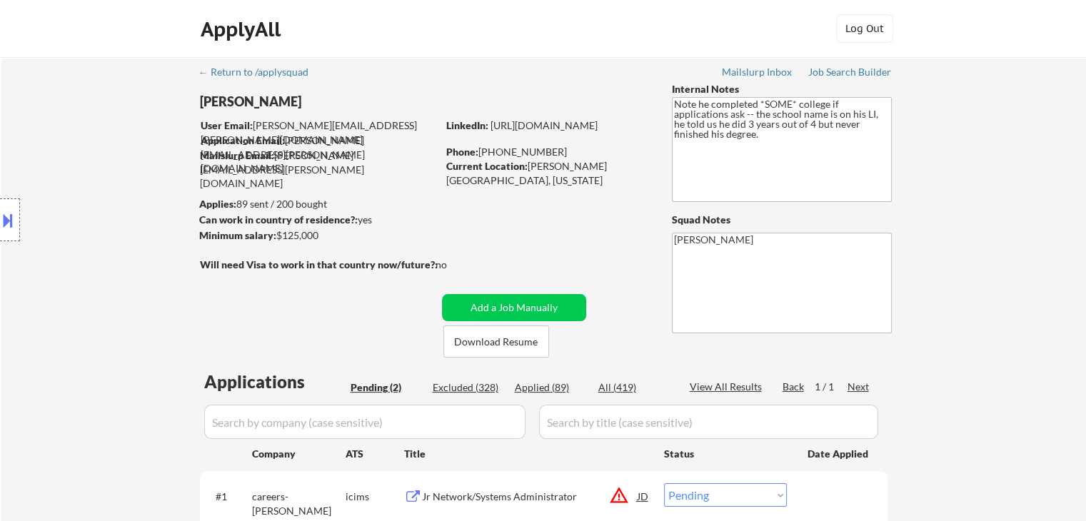
click at [124, 226] on div "Location Inclusions: remote" at bounding box center [128, 220] width 256 height 265
click at [74, 301] on div "Location Inclusions: remote" at bounding box center [128, 220] width 256 height 265
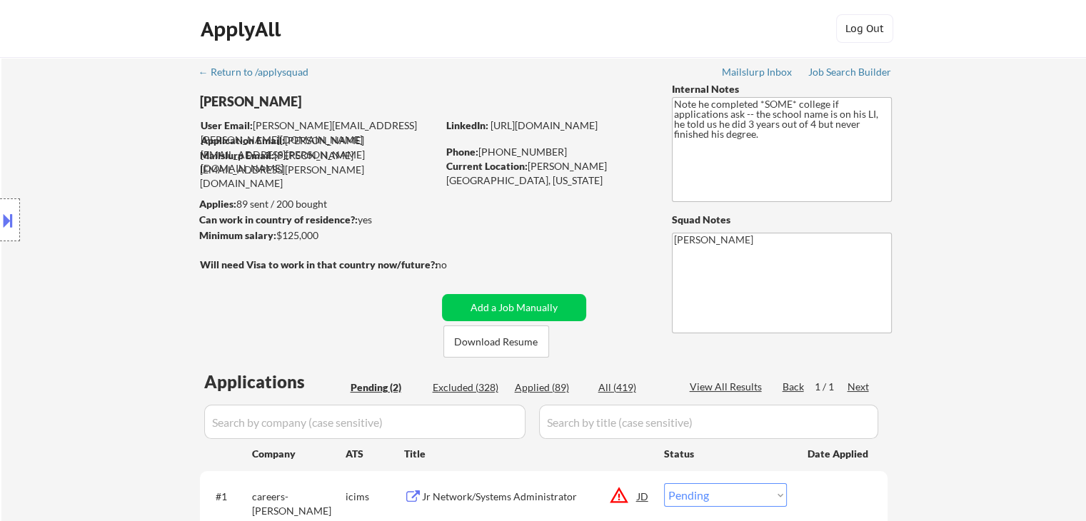
click at [79, 299] on div "Location Inclusions: remote" at bounding box center [128, 220] width 256 height 265
click at [97, 226] on div "Location Inclusions: remote" at bounding box center [128, 220] width 256 height 265
click at [96, 226] on div "Location Inclusions: remote" at bounding box center [128, 220] width 256 height 265
click at [109, 215] on div "Location Inclusions: remote" at bounding box center [128, 220] width 256 height 265
click at [110, 215] on div "Location Inclusions: remote" at bounding box center [128, 220] width 256 height 265
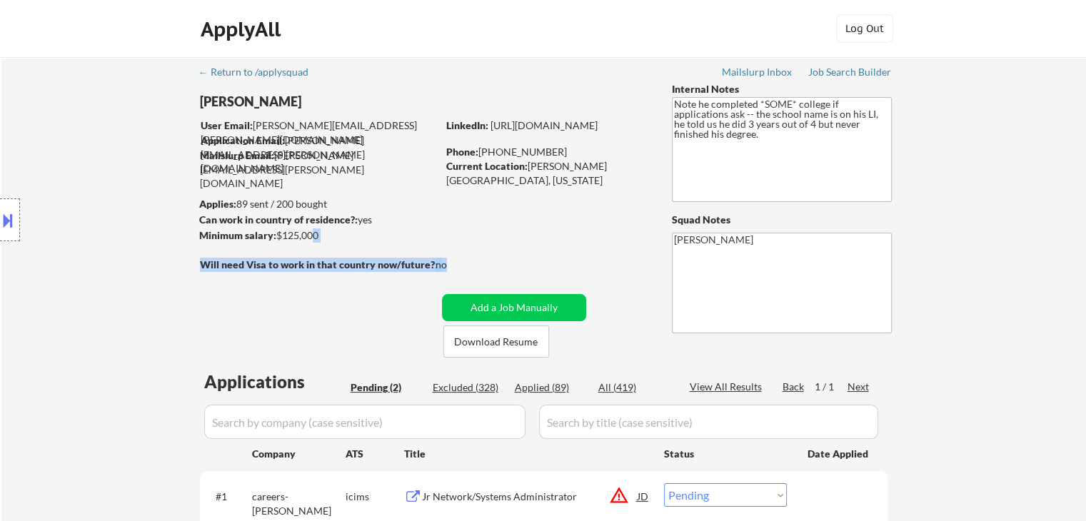
drag, startPoint x: 383, startPoint y: 252, endPoint x: 301, endPoint y: 236, distance: 83.0
click at [304, 236] on div "[PERSON_NAME] User Email: [PERSON_NAME][EMAIL_ADDRESS][PERSON_NAME][DOMAIN_NAME…" at bounding box center [432, 220] width 467 height 276
click at [160, 221] on div "Location Inclusions: remote" at bounding box center [128, 220] width 256 height 265
click at [60, 206] on div "Location Inclusions: remote" at bounding box center [128, 220] width 256 height 265
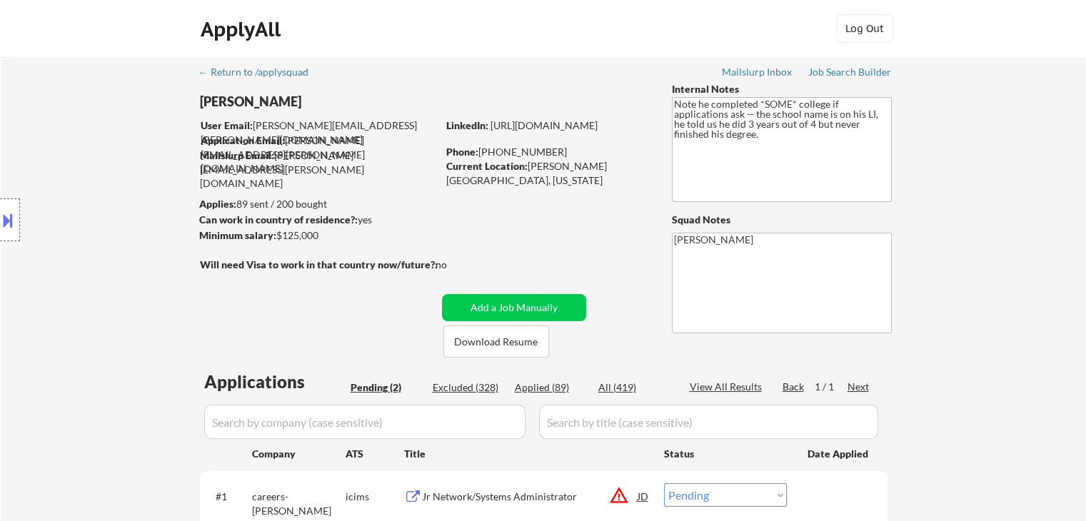
click at [60, 206] on div "Location Inclusions: remote" at bounding box center [128, 220] width 256 height 265
click at [105, 193] on div "Location Inclusions: remote" at bounding box center [128, 220] width 256 height 265
click at [104, 193] on div "Location Inclusions: remote" at bounding box center [128, 220] width 256 height 265
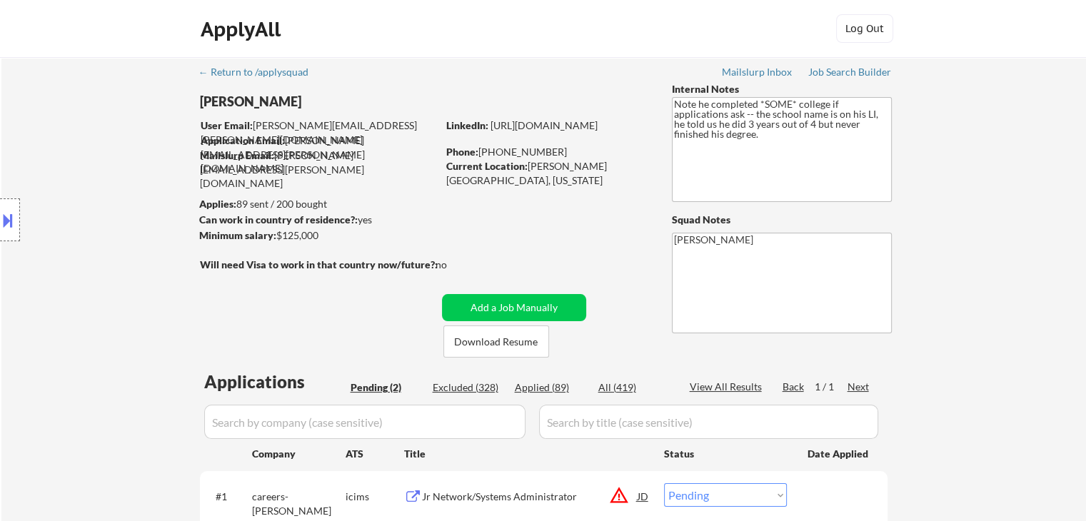
click at [104, 193] on div "Location Inclusions: remote" at bounding box center [128, 220] width 256 height 265
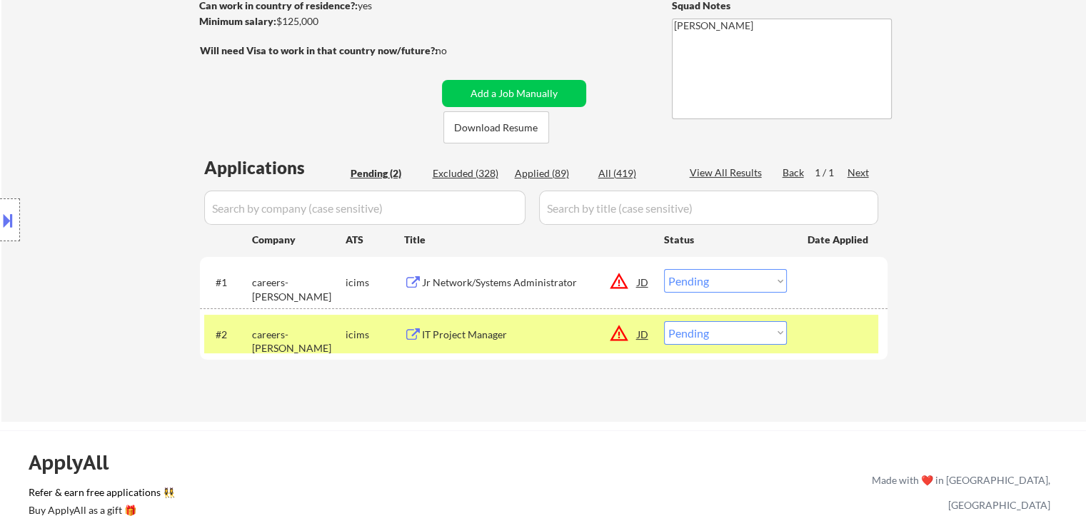
click at [120, 194] on div "Location Inclusions: remote" at bounding box center [128, 220] width 256 height 265
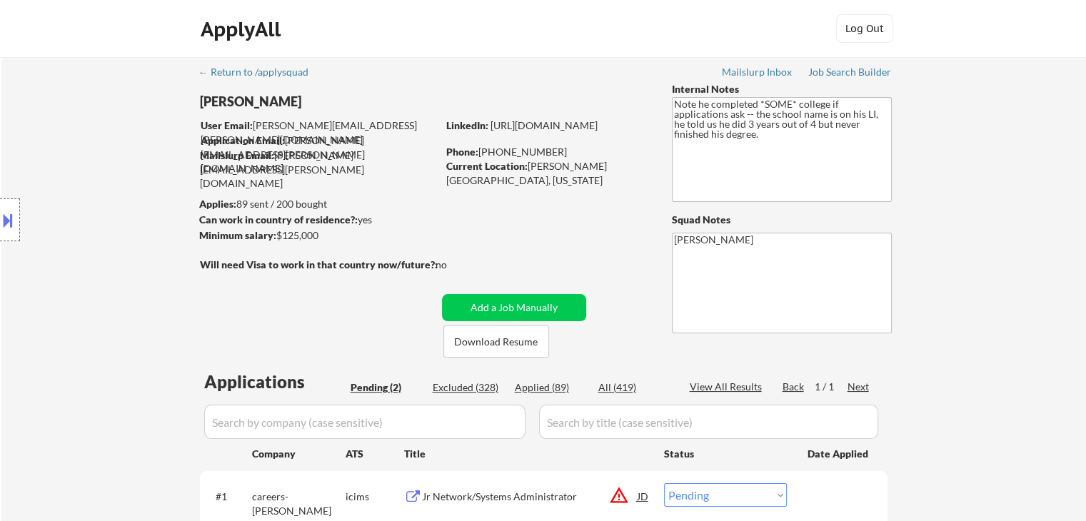
click at [109, 189] on div "Location Inclusions: remote" at bounding box center [128, 220] width 256 height 265
click at [113, 185] on div "Location Inclusions: remote" at bounding box center [128, 220] width 256 height 265
click at [111, 188] on div "Location Inclusions: remote" at bounding box center [128, 220] width 256 height 265
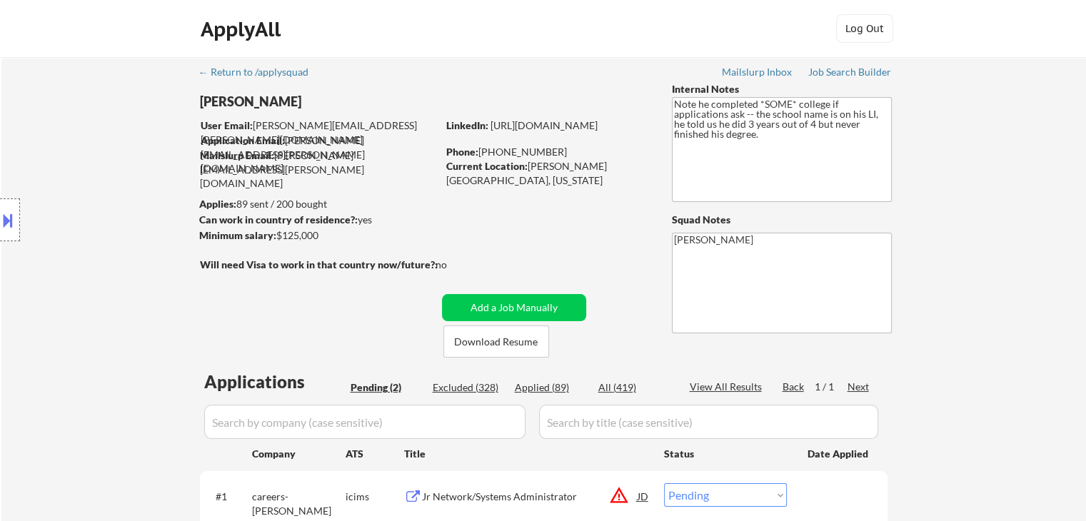
click at [117, 186] on div "Location Inclusions: remote" at bounding box center [128, 220] width 256 height 265
click at [116, 235] on div "Location Inclusions: remote" at bounding box center [128, 220] width 256 height 265
click at [117, 228] on div "Location Inclusions: remote" at bounding box center [128, 220] width 256 height 265
click at [123, 218] on div "Location Inclusions: remote" at bounding box center [128, 220] width 256 height 265
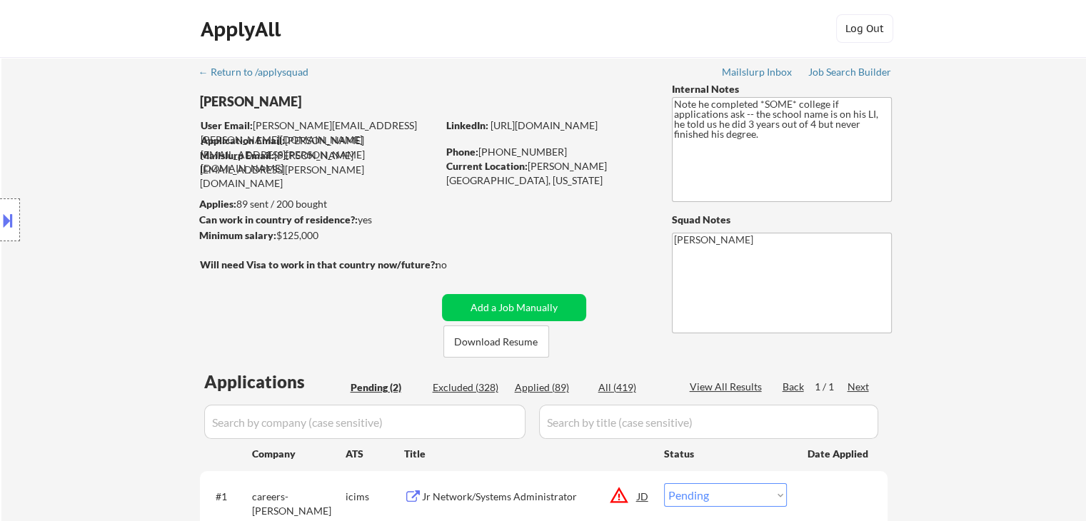
click at [126, 221] on div "Location Inclusions: remote" at bounding box center [128, 220] width 256 height 265
click at [109, 207] on div "Location Inclusions: remote" at bounding box center [128, 220] width 256 height 265
click at [109, 208] on div "Location Inclusions: remote" at bounding box center [128, 220] width 256 height 265
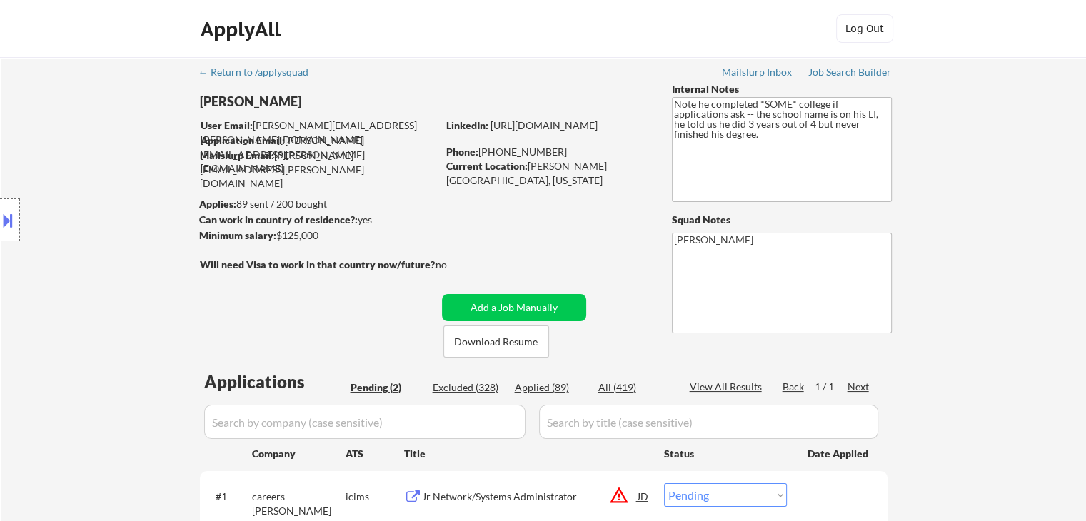
click at [468, 237] on div "← Return to /applysquad Mailslurp Inbox Job Search Builder [PERSON_NAME] User E…" at bounding box center [544, 341] width 713 height 568
click at [147, 96] on div "Location Inclusions: remote" at bounding box center [128, 220] width 256 height 265
click at [159, 198] on div "Location Inclusions: remote" at bounding box center [128, 220] width 256 height 265
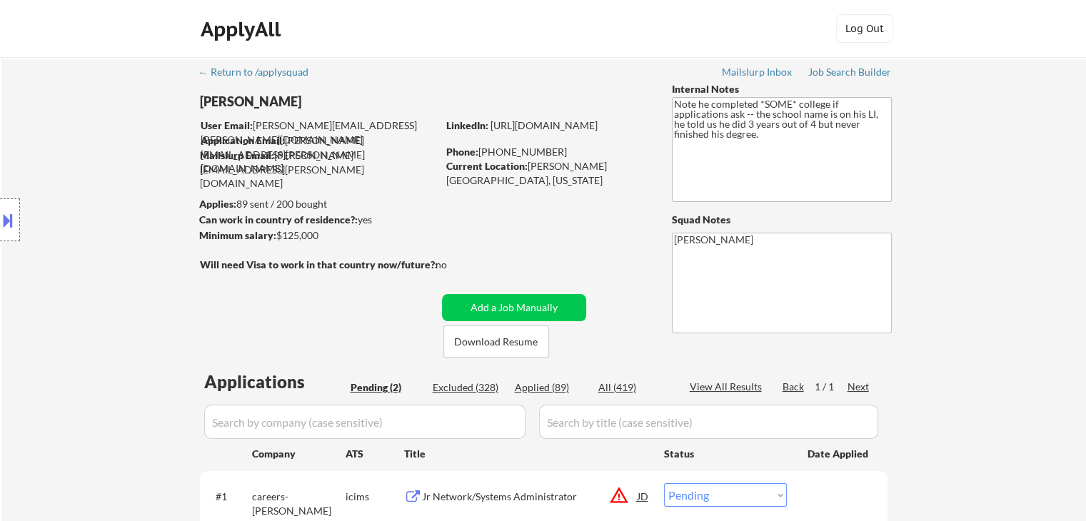
click at [151, 277] on div "Location Inclusions: remote" at bounding box center [128, 220] width 256 height 265
click at [146, 255] on div "Location Inclusions: remote" at bounding box center [128, 220] width 256 height 265
click at [146, 254] on div "Location Inclusions: remote" at bounding box center [128, 220] width 256 height 265
click at [104, 284] on div "Location Inclusions: remote" at bounding box center [128, 220] width 256 height 265
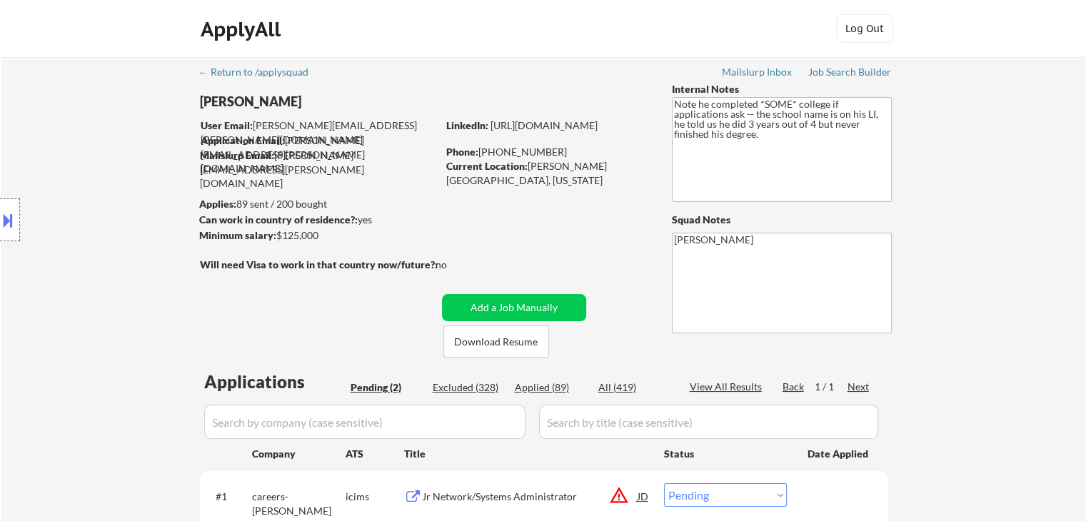
click at [104, 283] on div "Location Inclusions: remote" at bounding box center [128, 220] width 256 height 265
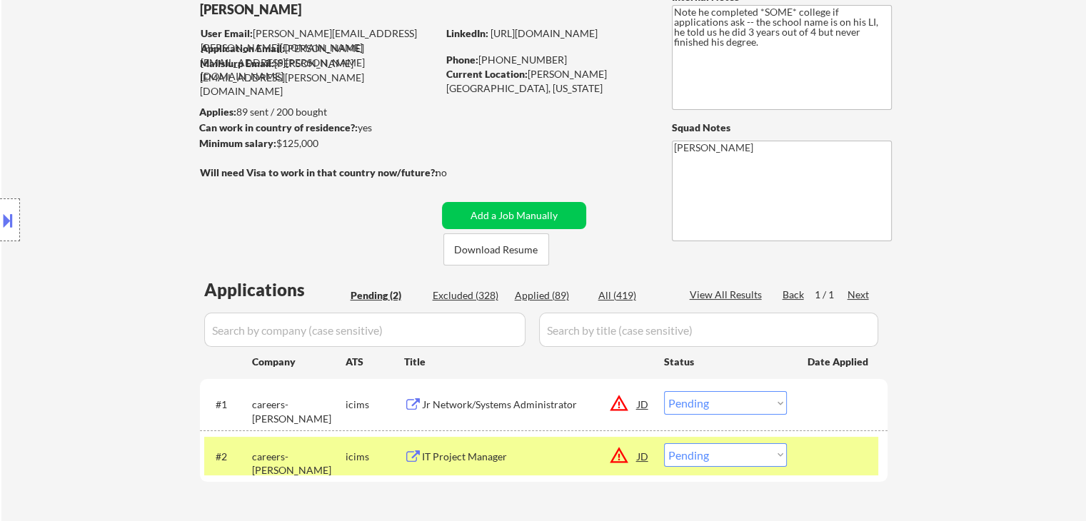
scroll to position [143, 0]
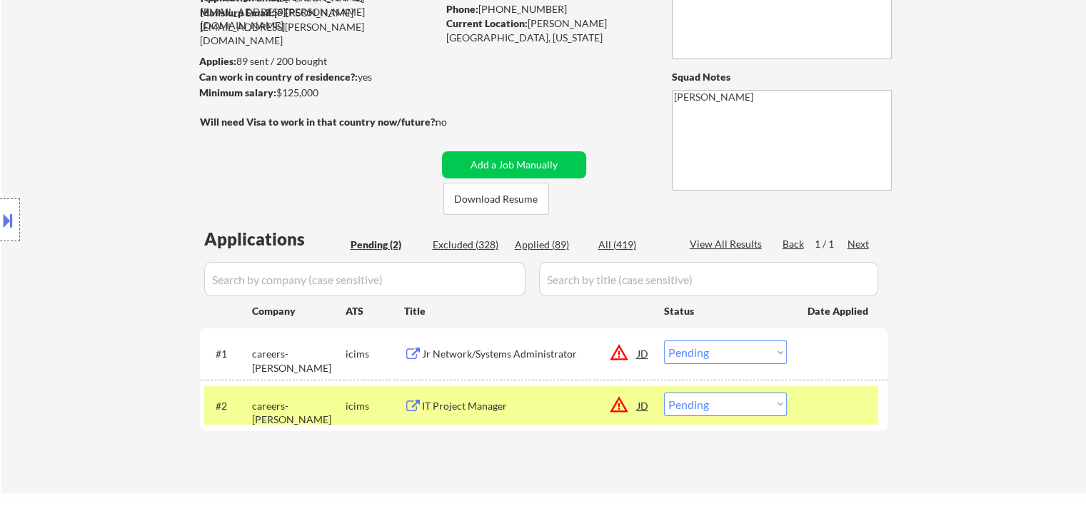
click at [99, 286] on div "Location Inclusions: remote" at bounding box center [128, 220] width 256 height 265
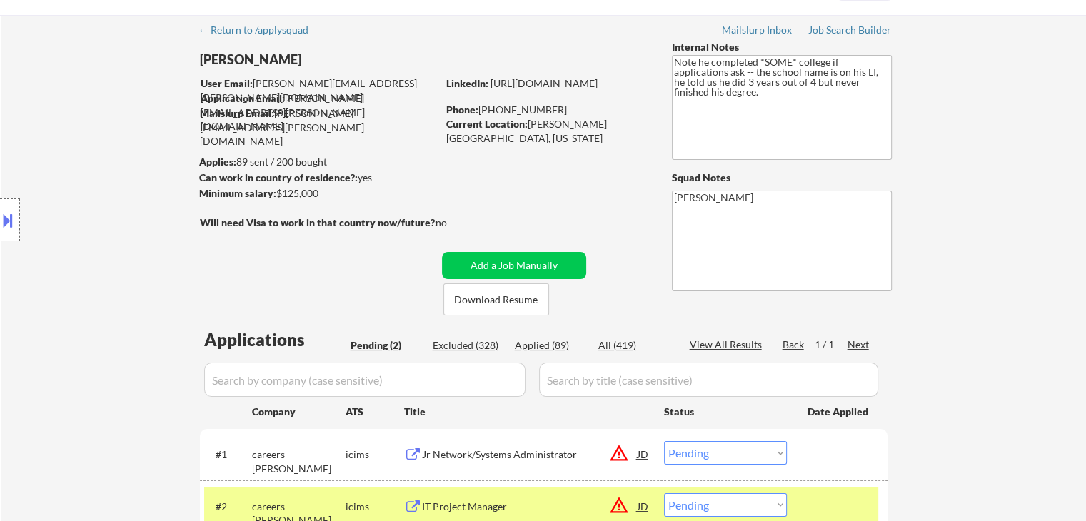
scroll to position [0, 0]
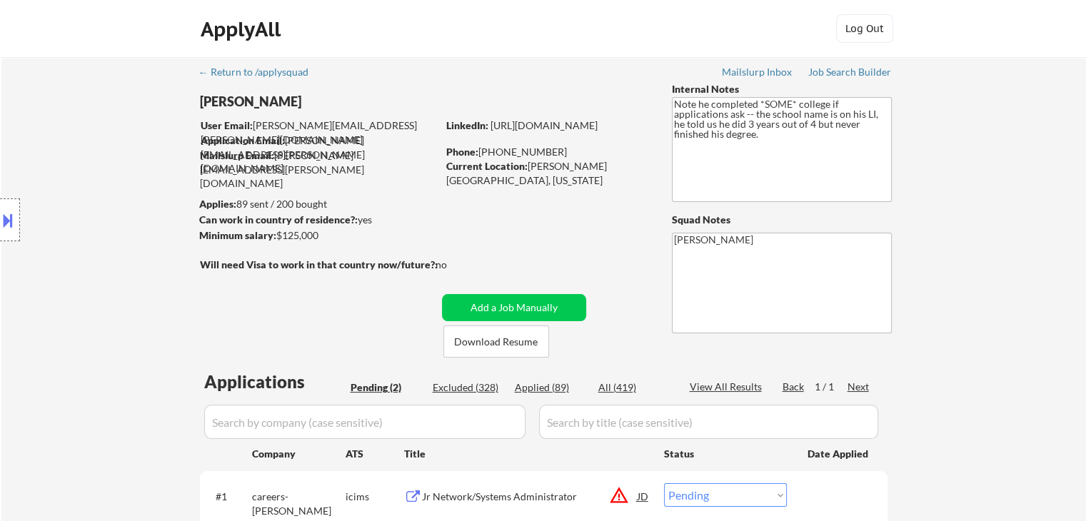
click at [93, 298] on div "Location Inclusions: remote" at bounding box center [128, 220] width 256 height 265
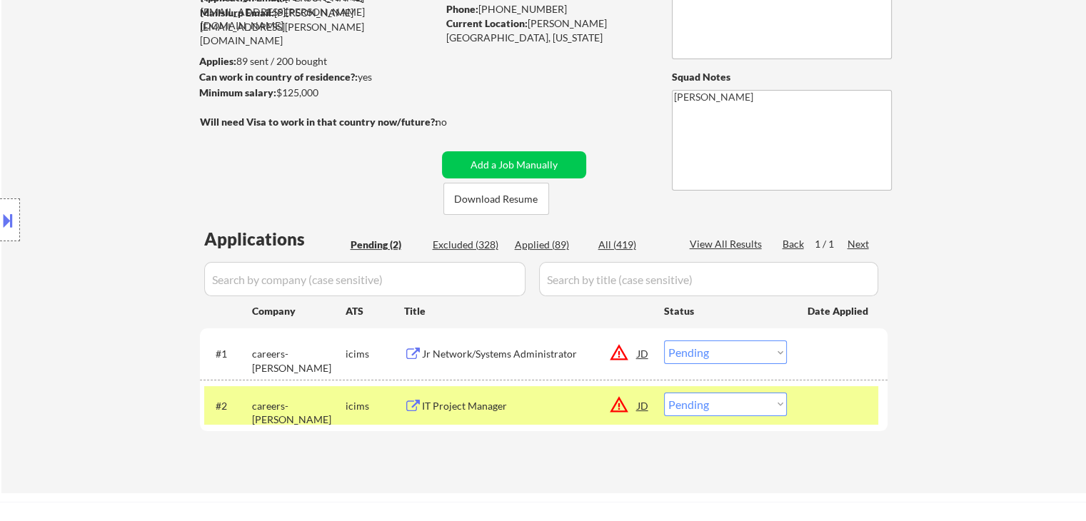
click at [93, 298] on div "Location Inclusions: remote" at bounding box center [128, 220] width 256 height 265
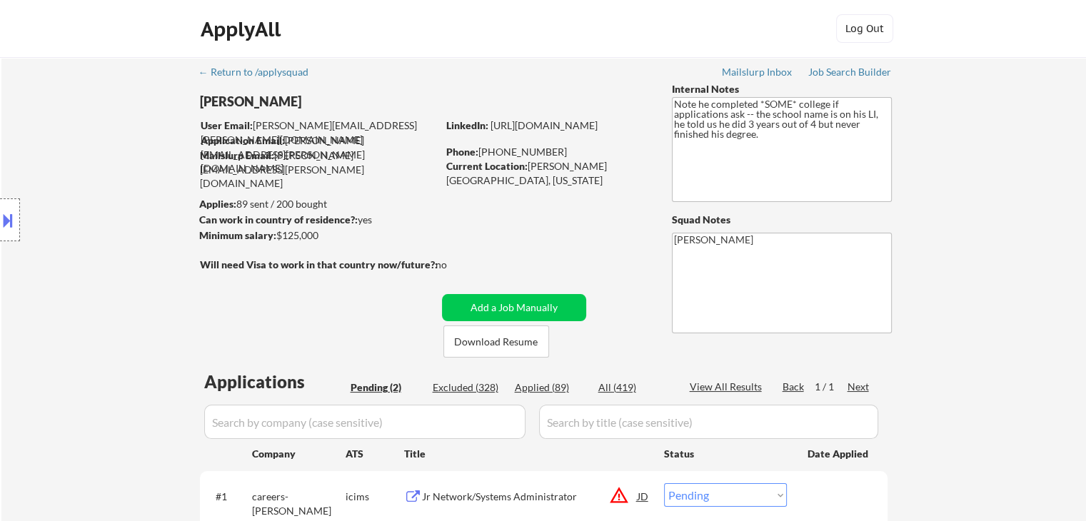
scroll to position [0, 0]
click at [93, 298] on div "Location Inclusions: remote" at bounding box center [128, 220] width 256 height 265
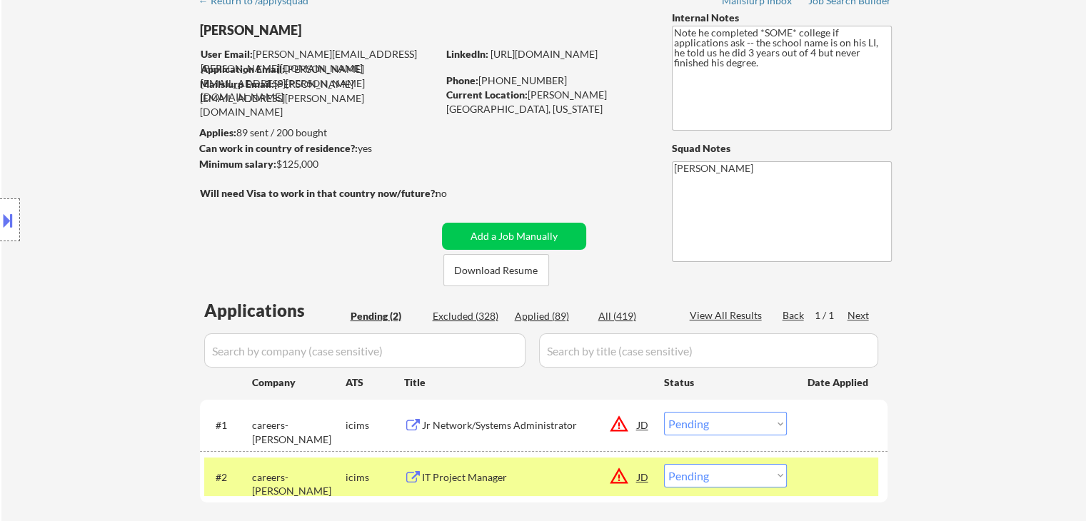
click at [103, 238] on div "Location Inclusions: remote" at bounding box center [128, 220] width 256 height 265
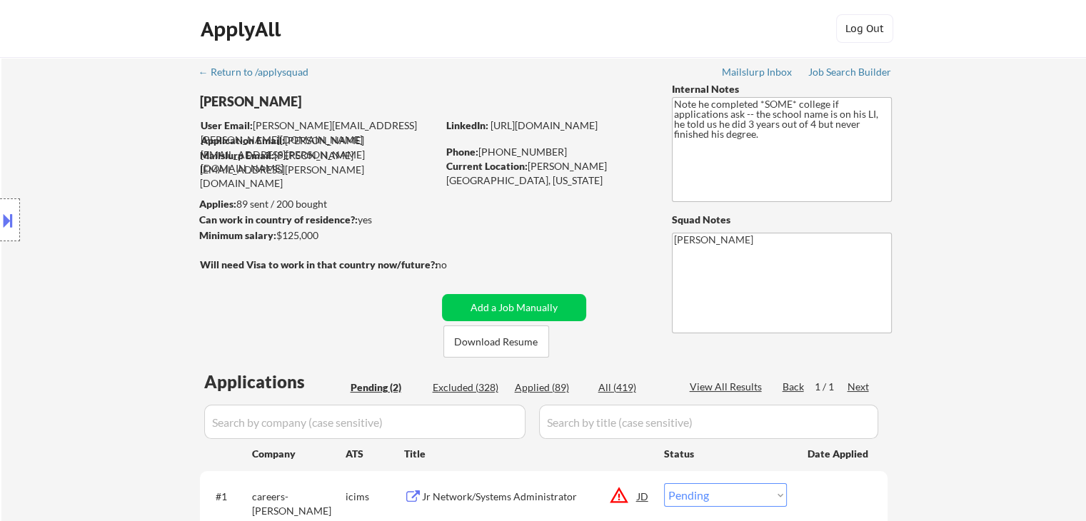
click at [130, 246] on div "Location Inclusions: remote" at bounding box center [128, 220] width 256 height 265
click at [126, 246] on div "Location Inclusions: remote" at bounding box center [128, 220] width 256 height 265
click at [125, 246] on div "Location Inclusions: remote" at bounding box center [128, 220] width 256 height 265
click at [135, 207] on div "Location Inclusions: remote" at bounding box center [128, 220] width 256 height 265
click at [116, 186] on div "Location Inclusions: remote" at bounding box center [128, 220] width 256 height 265
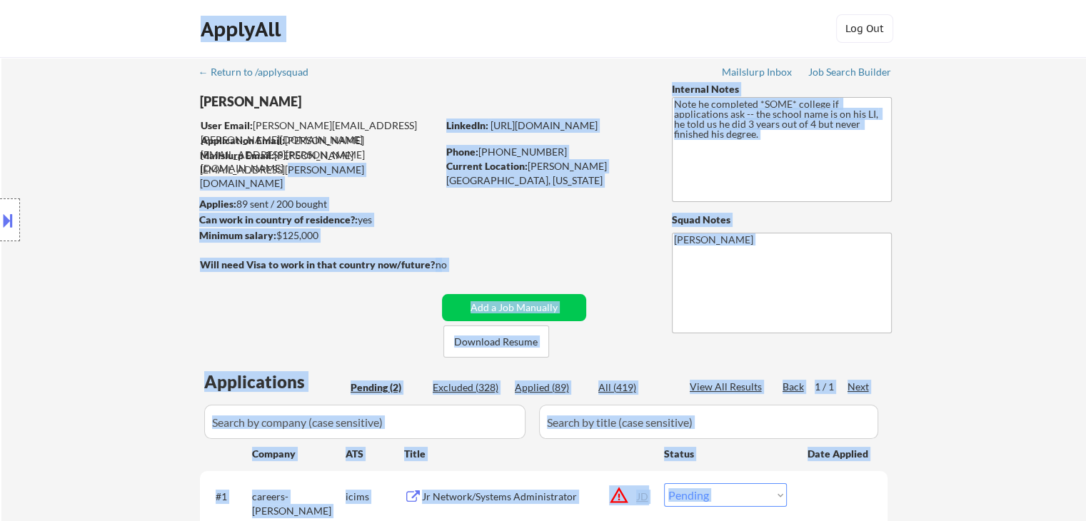
drag, startPoint x: 395, startPoint y: 157, endPoint x: 179, endPoint y: 153, distance: 215.7
click at [176, 140] on body "← Return to /applysquad Mailslurp Inbox Job Search Builder [PERSON_NAME] User E…" at bounding box center [543, 260] width 1086 height 521
click at [131, 238] on div "Location Inclusions: remote" at bounding box center [128, 220] width 256 height 265
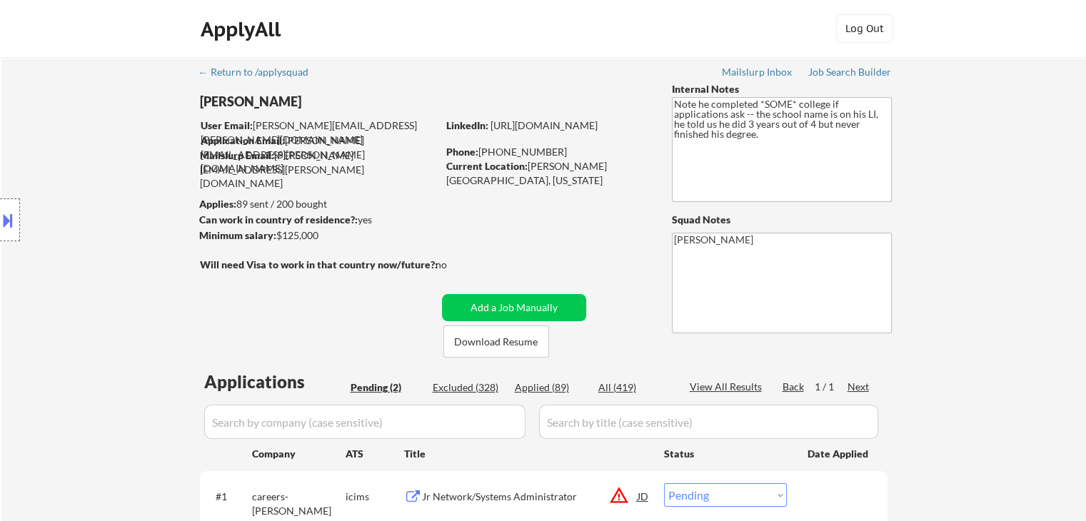
click at [131, 238] on div "Location Inclusions: remote" at bounding box center [128, 220] width 256 height 265
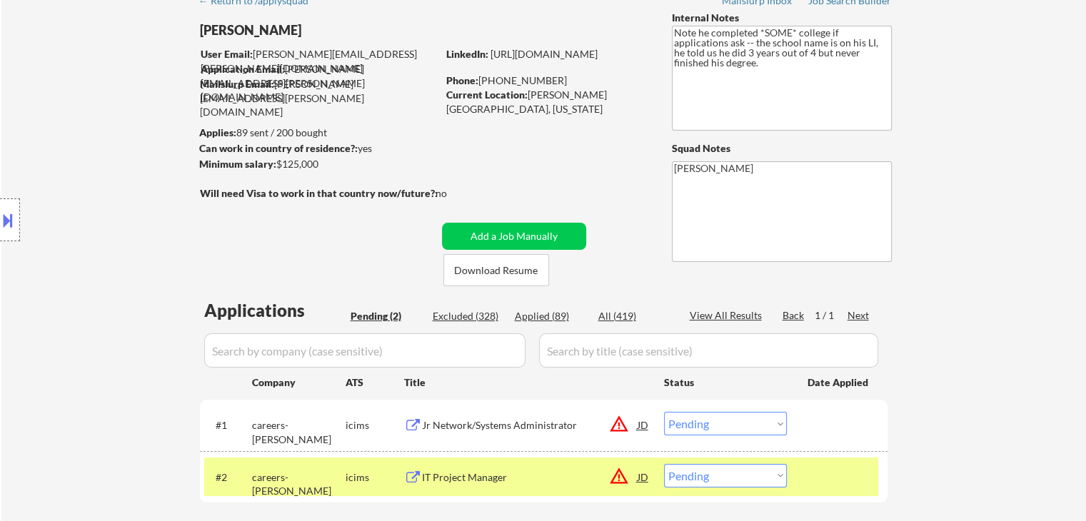
click at [129, 239] on div "Location Inclusions: remote" at bounding box center [128, 220] width 256 height 265
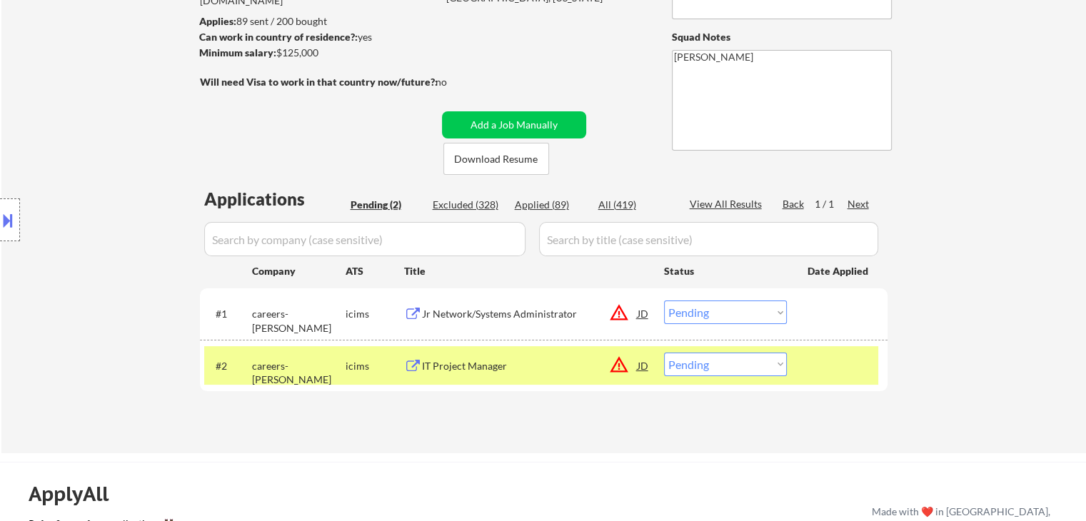
scroll to position [214, 0]
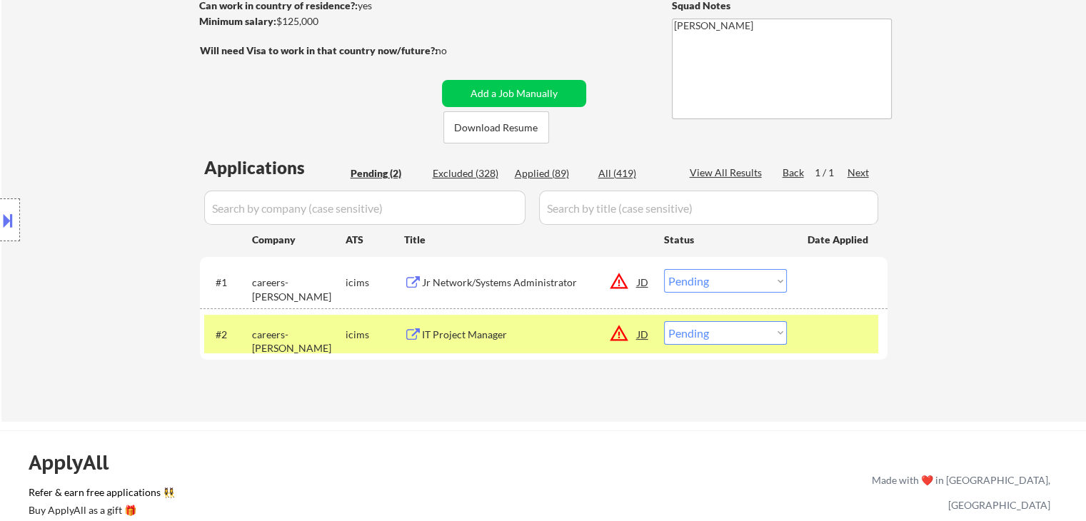
click at [353, 109] on div "← Return to /applysquad Mailslurp Inbox Job Search Builder [PERSON_NAME] User E…" at bounding box center [544, 127] width 713 height 568
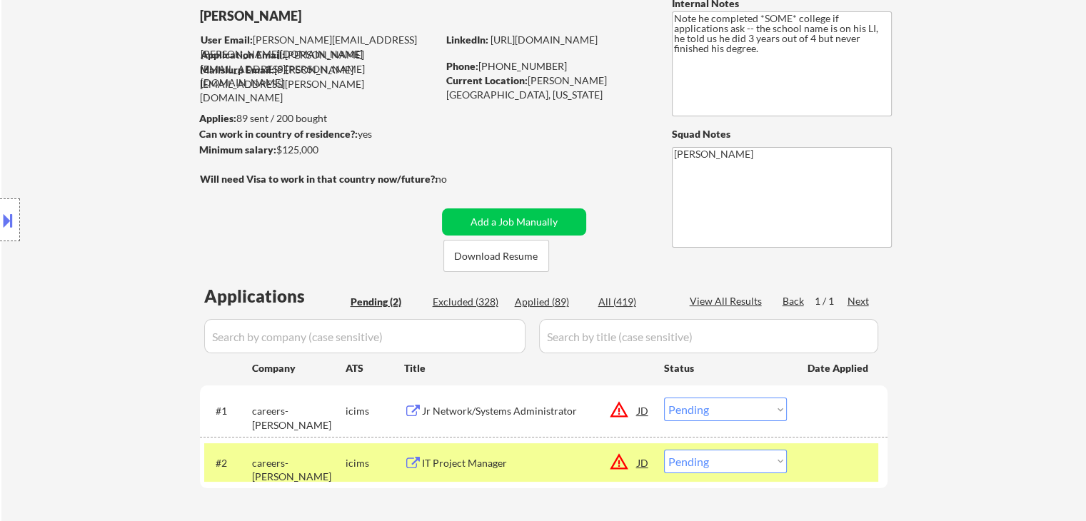
scroll to position [0, 0]
